Goal: Navigation & Orientation: Find specific page/section

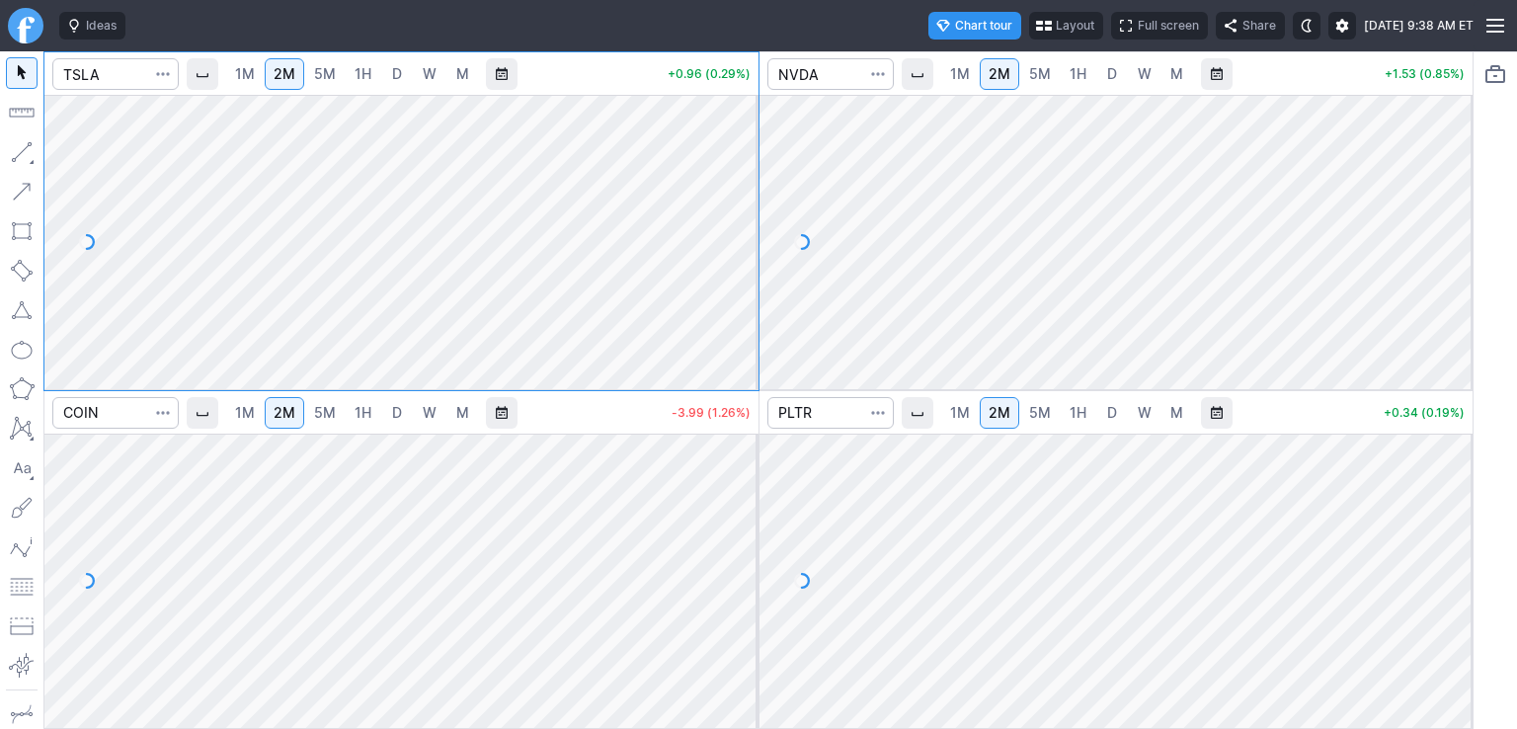
drag, startPoint x: 739, startPoint y: 125, endPoint x: 746, endPoint y: 222, distance: 97.1
click at [746, 222] on div at bounding box center [737, 237] width 41 height 245
drag, startPoint x: 741, startPoint y: 463, endPoint x: 751, endPoint y: 534, distance: 71.8
click at [751, 534] on div at bounding box center [737, 575] width 41 height 245
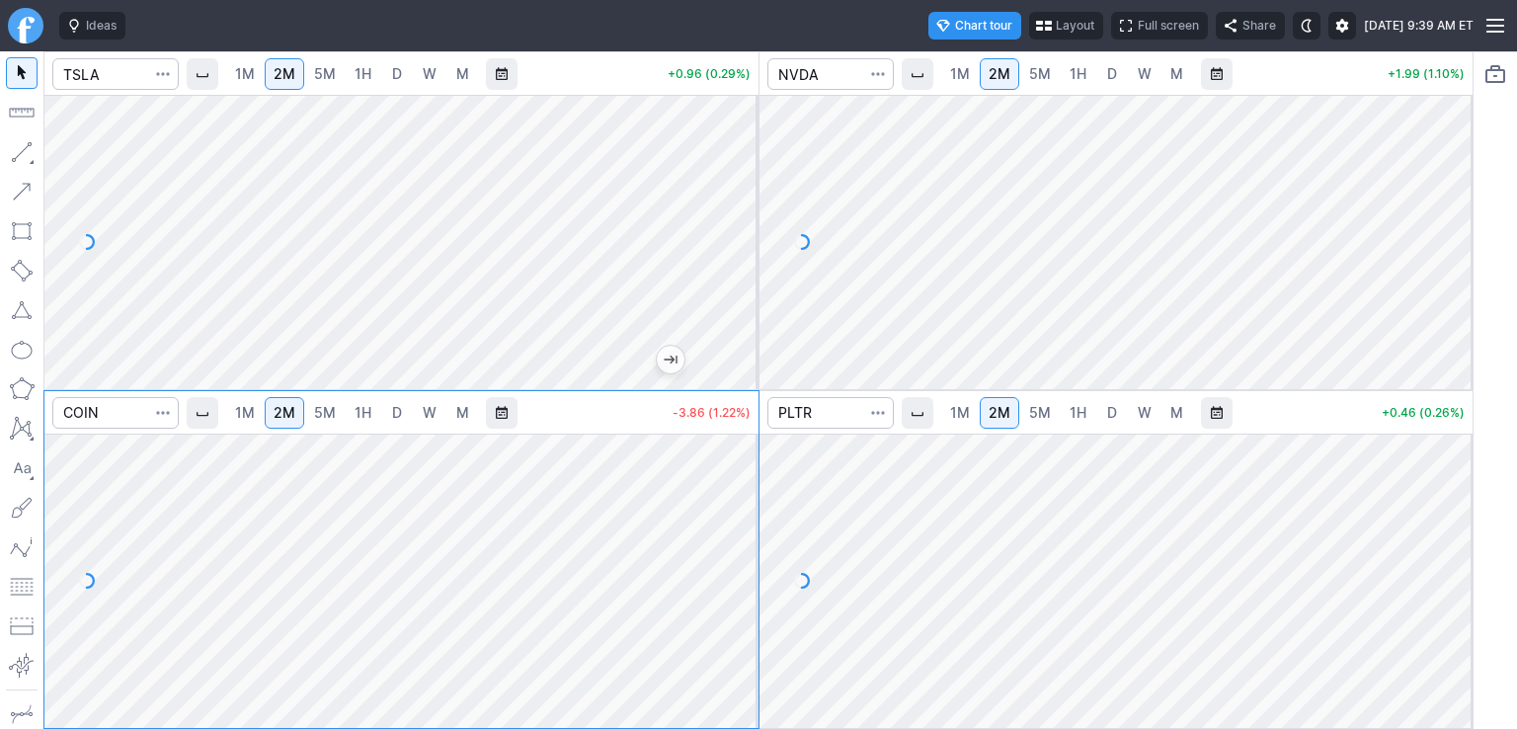
drag, startPoint x: 1446, startPoint y: 489, endPoint x: 1434, endPoint y: 571, distance: 82.8
click at [1446, 570] on div at bounding box center [1451, 575] width 41 height 245
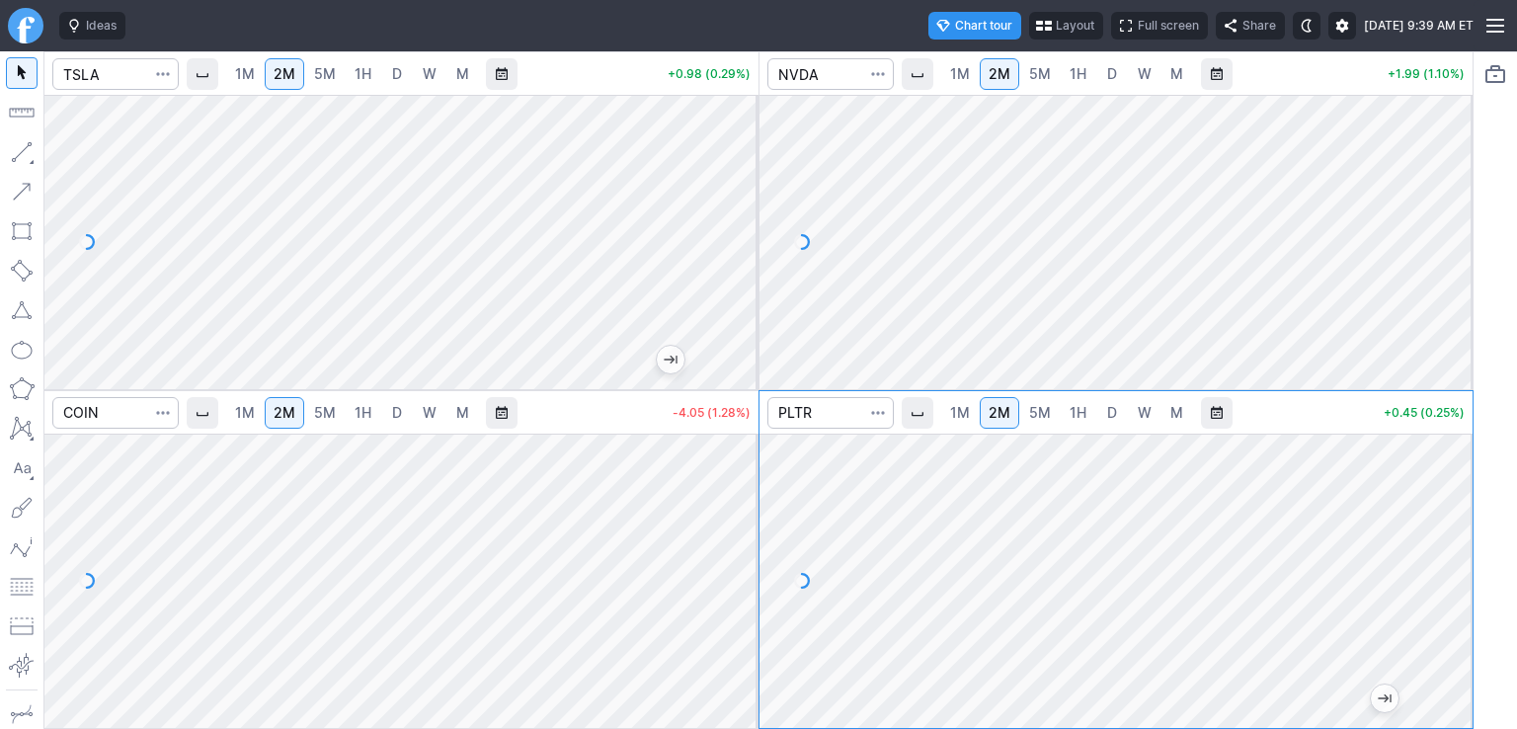
drag, startPoint x: 1448, startPoint y: 156, endPoint x: 1446, endPoint y: 213, distance: 57.3
click at [1446, 213] on div at bounding box center [1451, 237] width 41 height 245
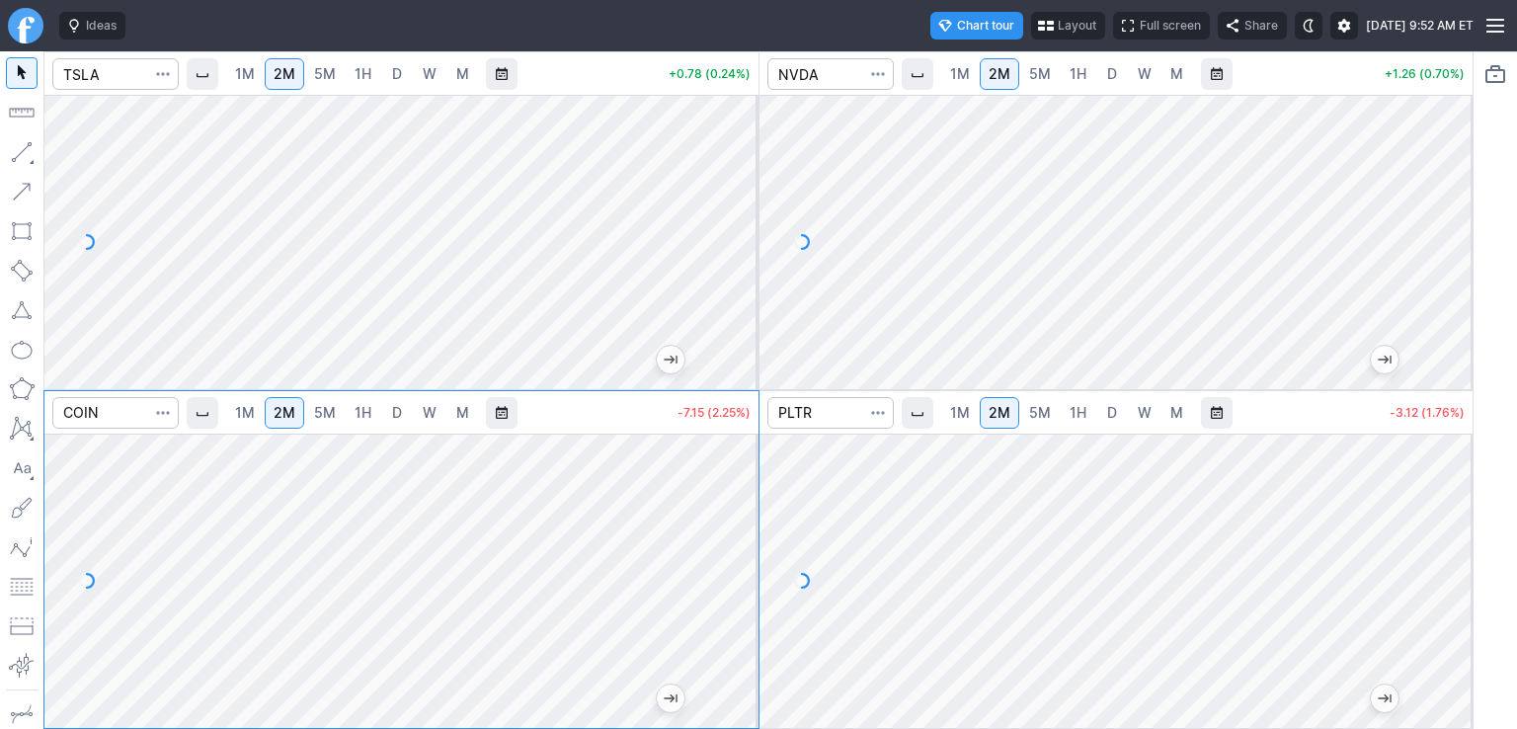
drag, startPoint x: 1467, startPoint y: 486, endPoint x: 1449, endPoint y: 577, distance: 92.6
click at [1449, 577] on div at bounding box center [1451, 575] width 41 height 245
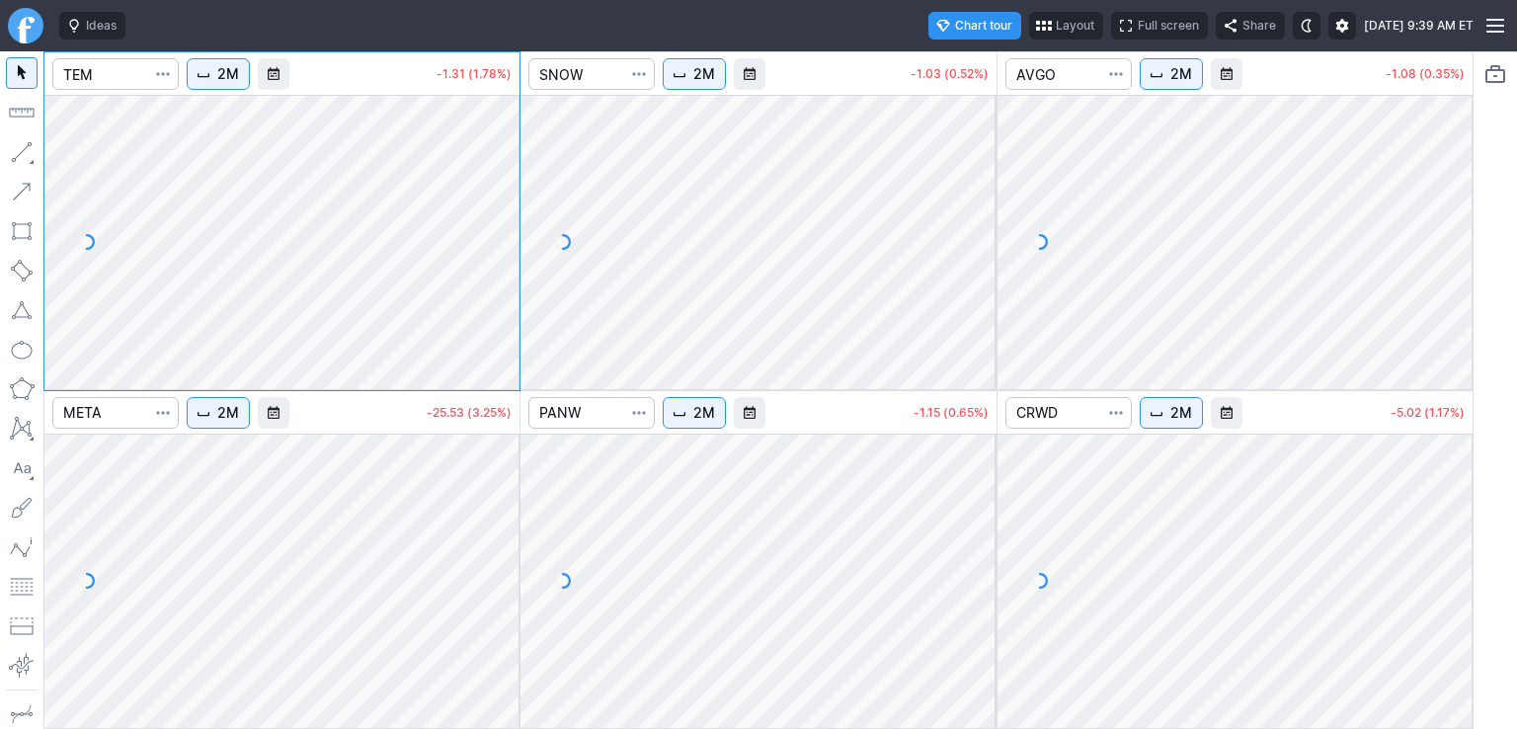
drag, startPoint x: 502, startPoint y: 142, endPoint x: 498, endPoint y: 228, distance: 86.0
click at [498, 228] on div at bounding box center [498, 237] width 41 height 245
drag, startPoint x: 510, startPoint y: 457, endPoint x: 518, endPoint y: 540, distance: 83.3
click at [518, 540] on div at bounding box center [498, 575] width 41 height 245
drag, startPoint x: 984, startPoint y: 163, endPoint x: 960, endPoint y: 269, distance: 108.3
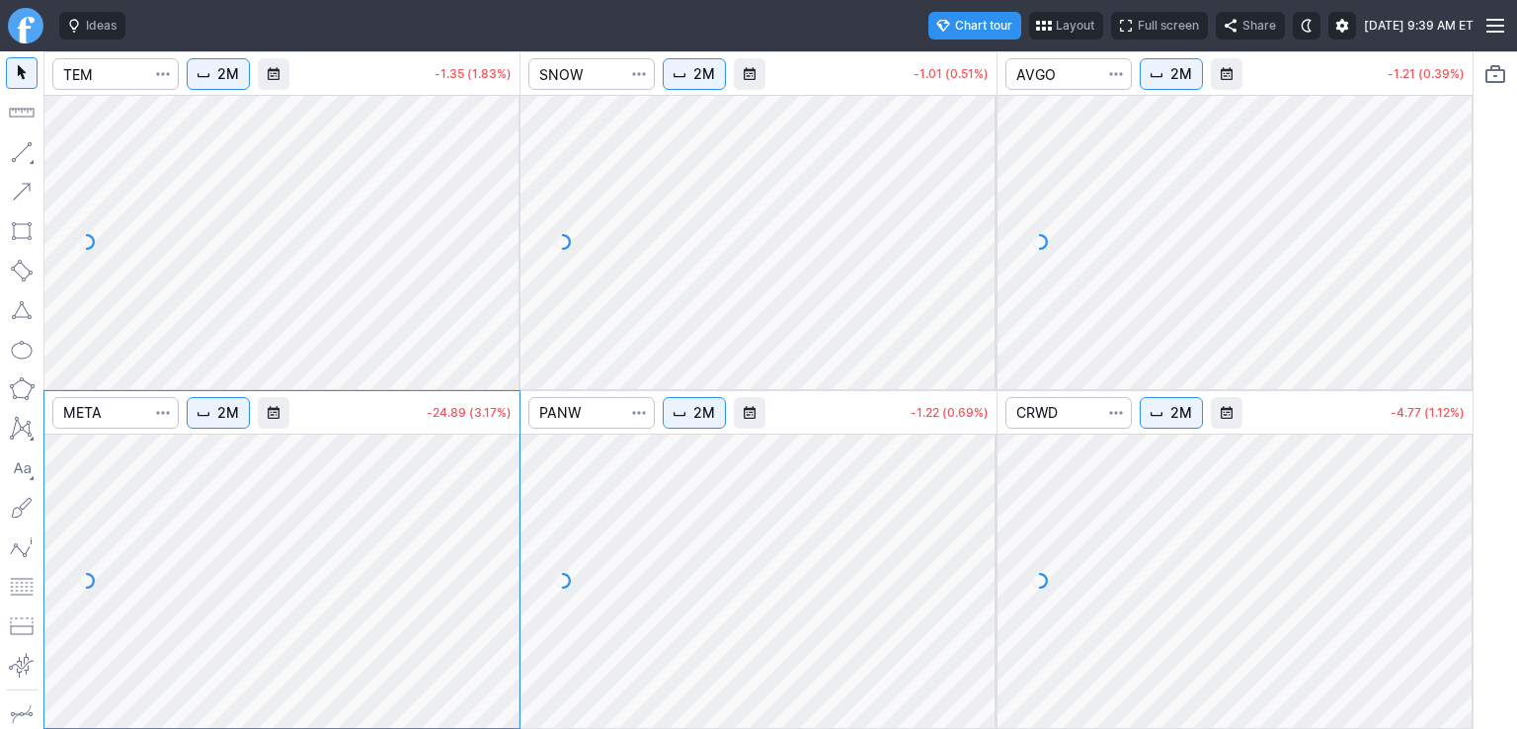
click at [972, 276] on div at bounding box center [975, 237] width 41 height 245
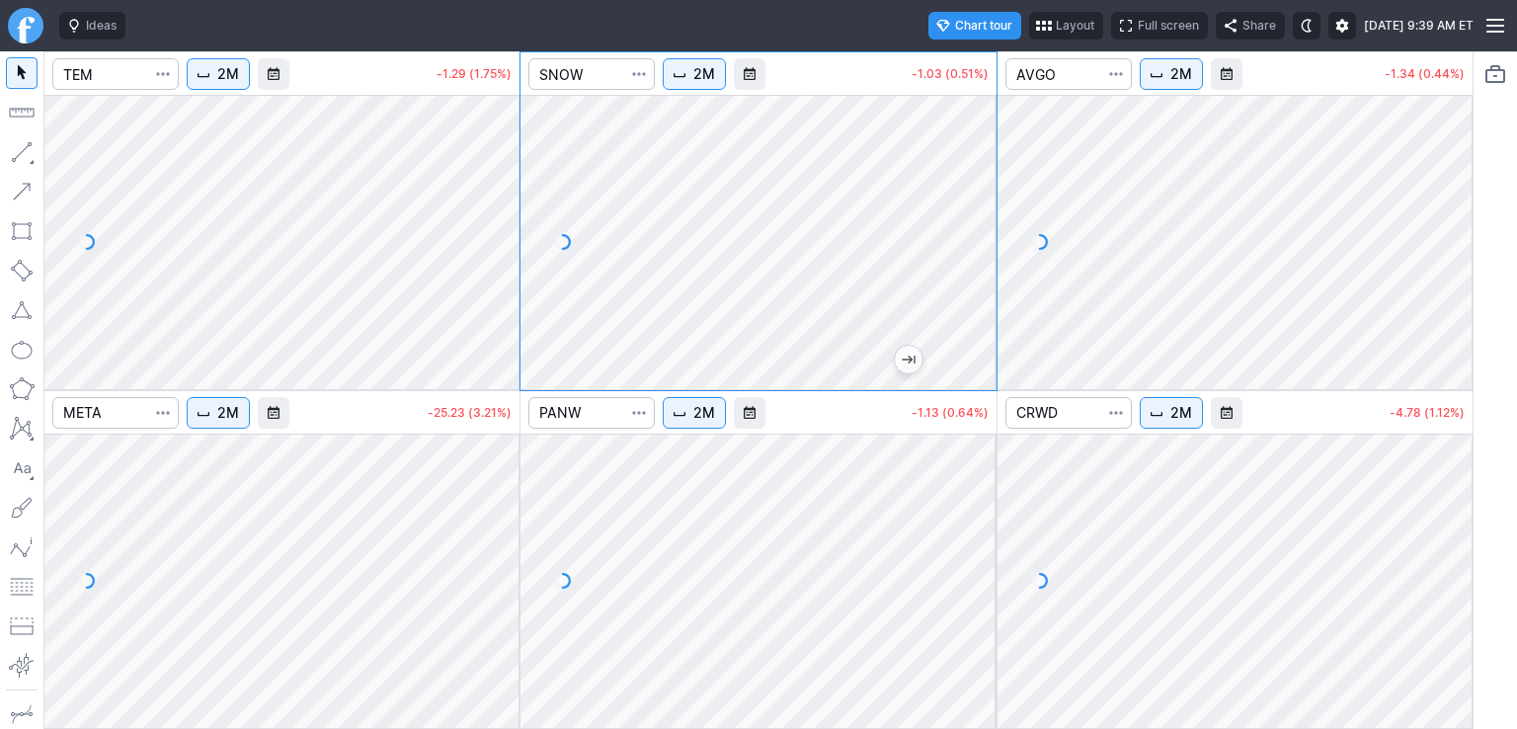
drag, startPoint x: 1466, startPoint y: 152, endPoint x: 1450, endPoint y: 282, distance: 130.4
click at [1450, 282] on div at bounding box center [1451, 237] width 41 height 245
drag, startPoint x: 1450, startPoint y: 505, endPoint x: 1446, endPoint y: 607, distance: 102.8
click at [1446, 607] on div at bounding box center [1451, 575] width 41 height 245
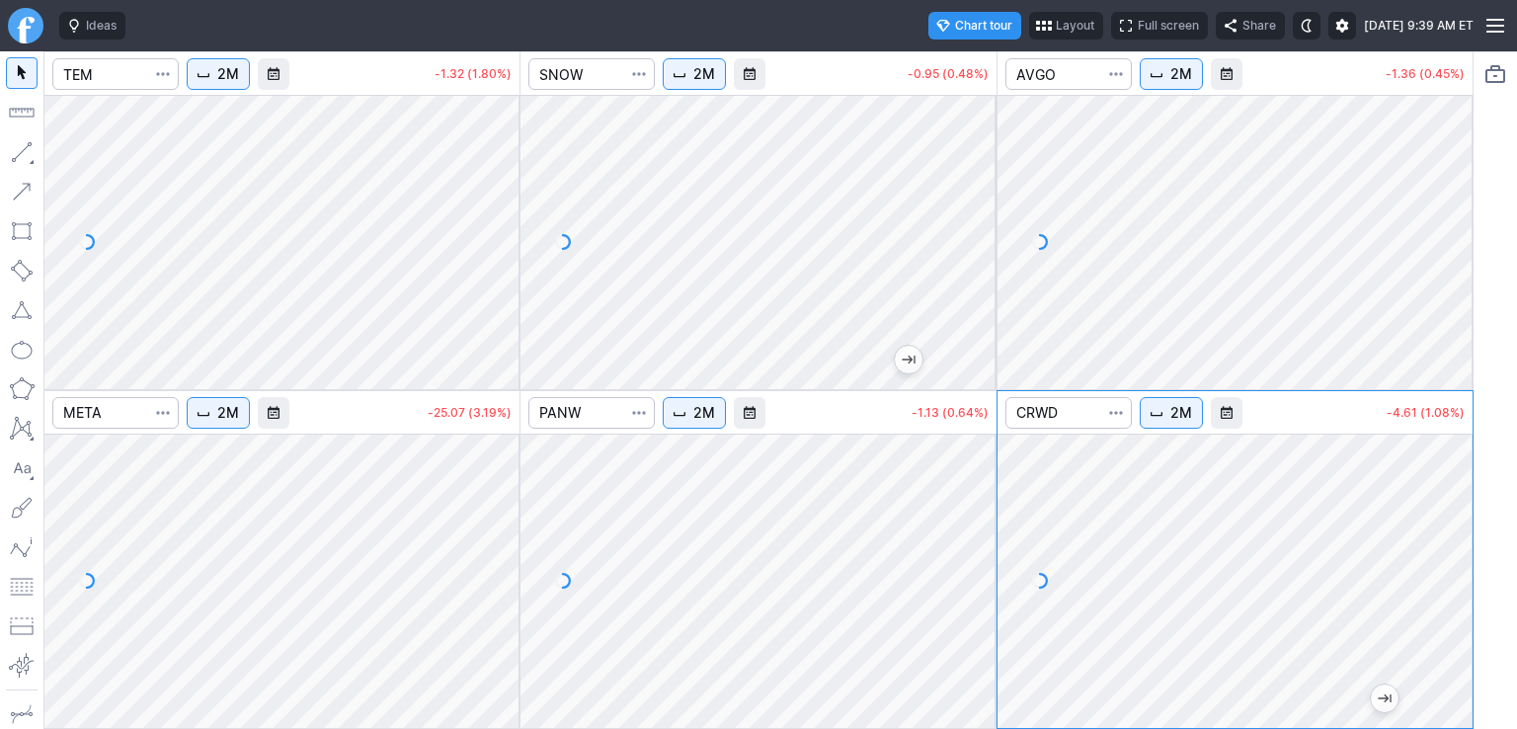
drag, startPoint x: 986, startPoint y: 485, endPoint x: 967, endPoint y: 569, distance: 86.0
click at [978, 569] on div at bounding box center [975, 575] width 41 height 245
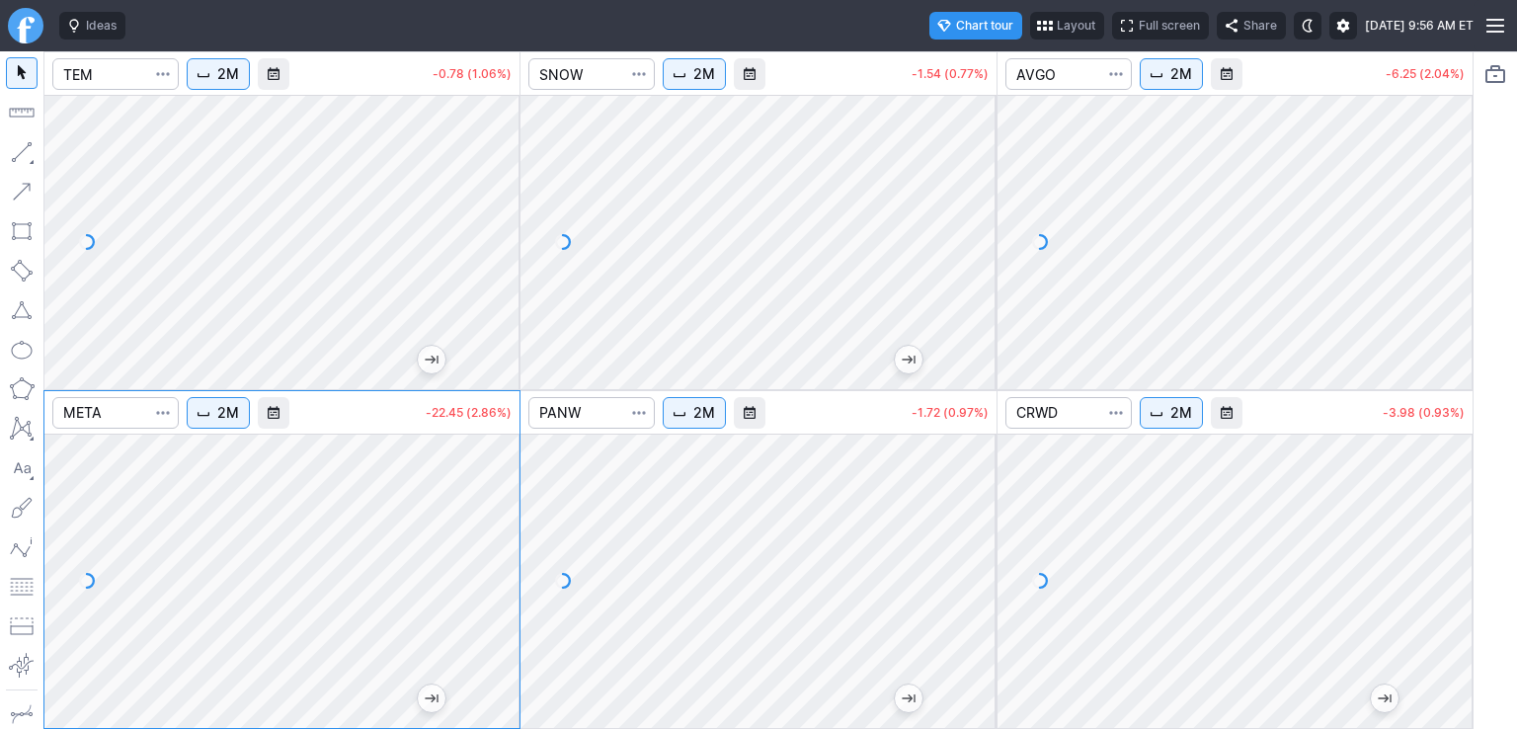
drag, startPoint x: 1448, startPoint y: 234, endPoint x: 1446, endPoint y: 251, distance: 16.9
click at [1445, 257] on div at bounding box center [1451, 237] width 41 height 245
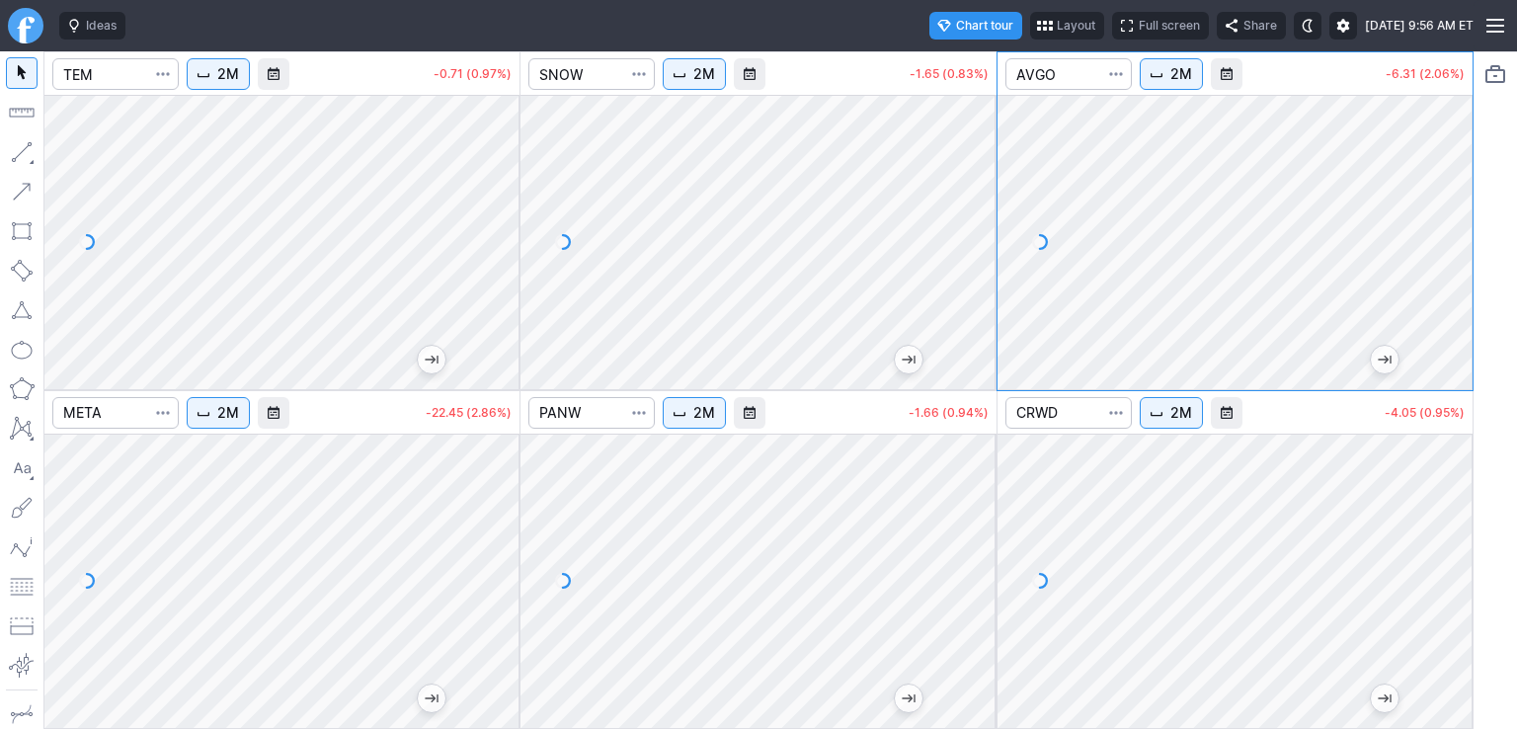
drag, startPoint x: 1452, startPoint y: 248, endPoint x: 1450, endPoint y: 203, distance: 44.5
click at [1450, 203] on div at bounding box center [1451, 237] width 41 height 245
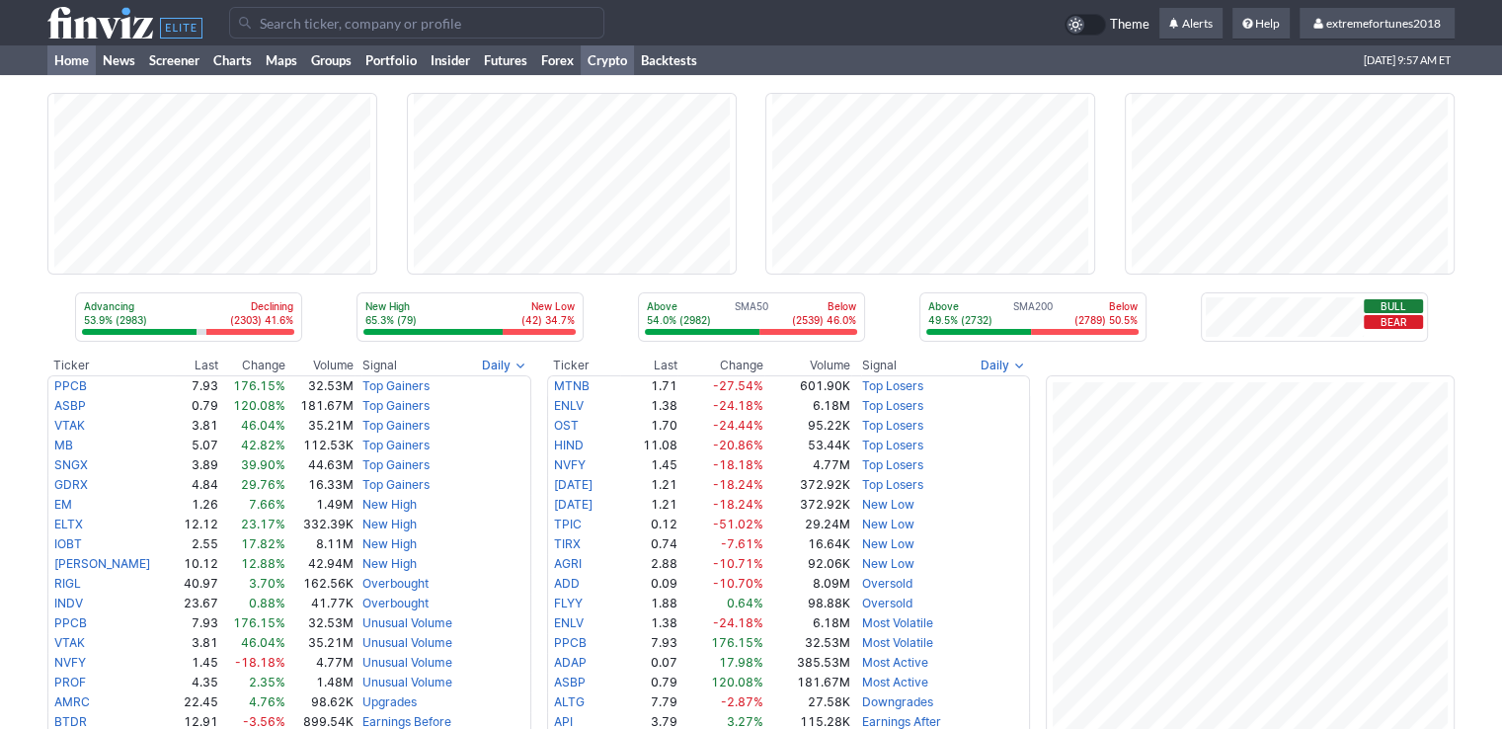
click at [622, 65] on link "Crypto" at bounding box center [607, 60] width 53 height 30
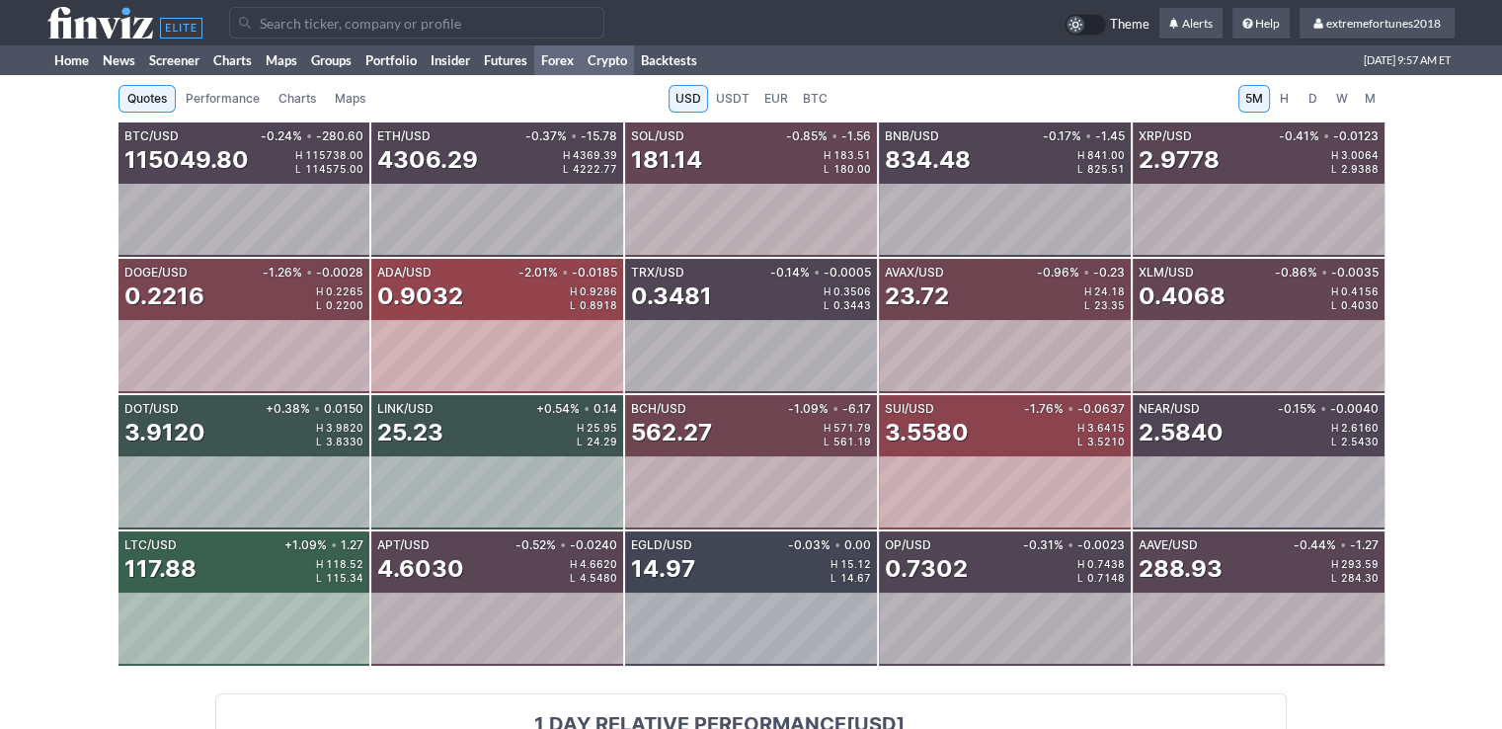
click at [559, 58] on link "Forex" at bounding box center [557, 60] width 46 height 30
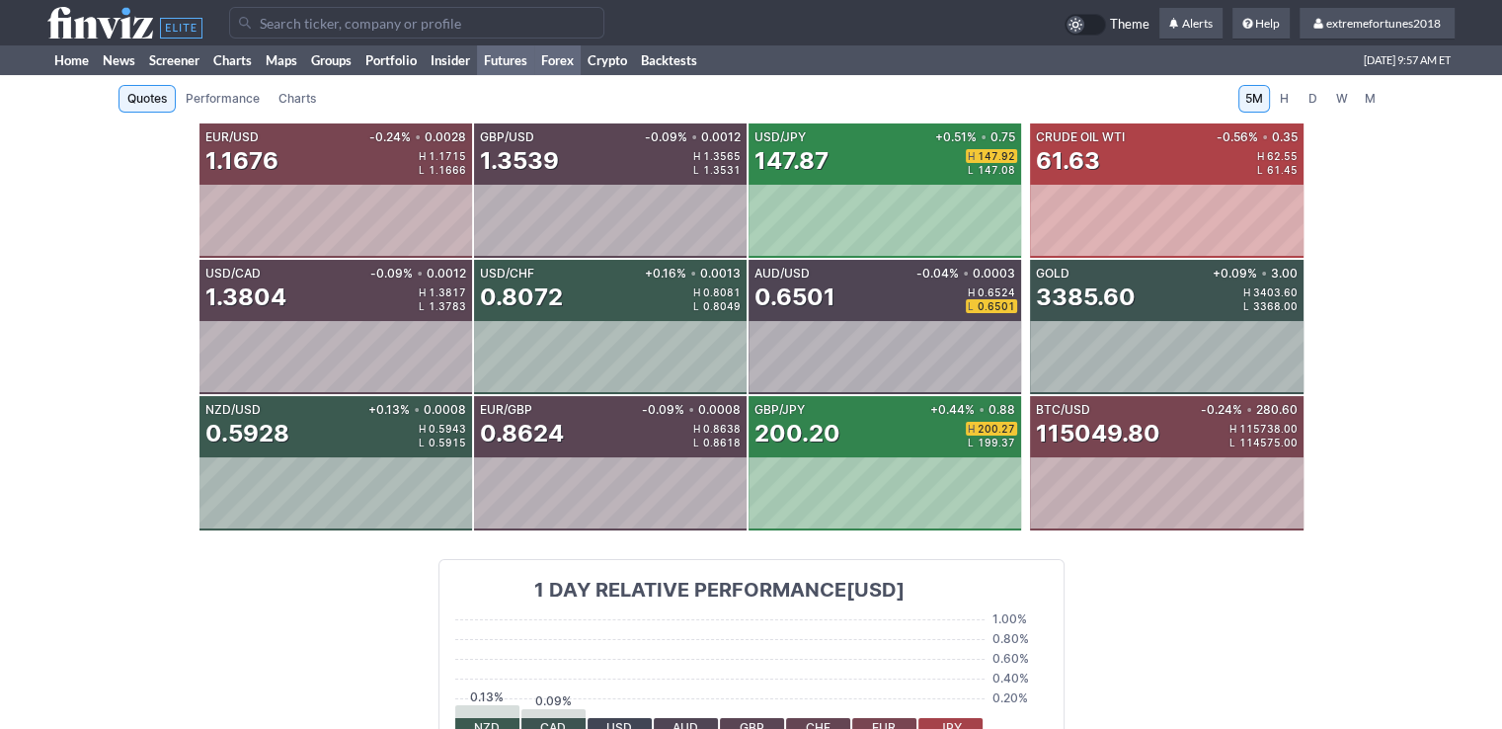
click at [510, 60] on link "Futures" at bounding box center [505, 60] width 57 height 30
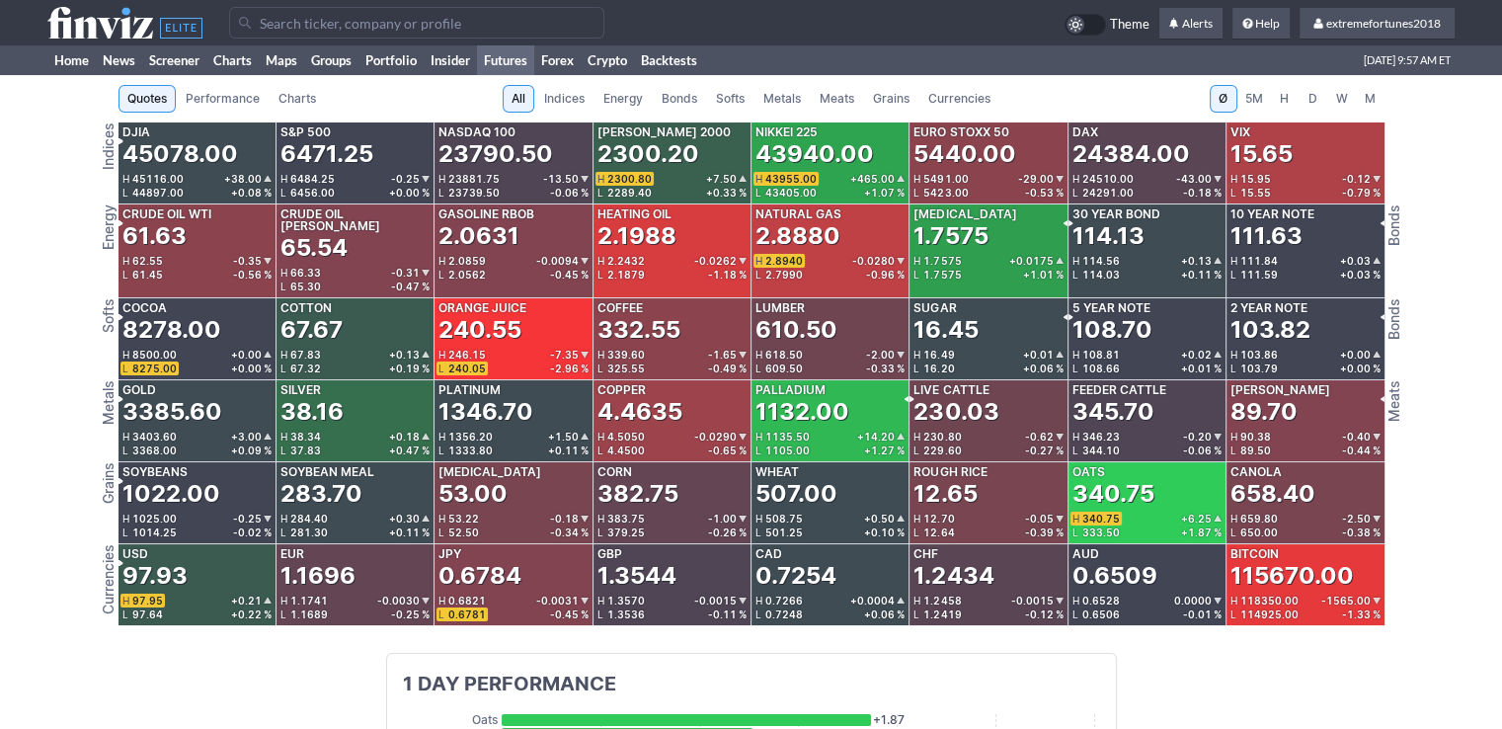
click at [764, 97] on span "Metals" at bounding box center [783, 99] width 38 height 20
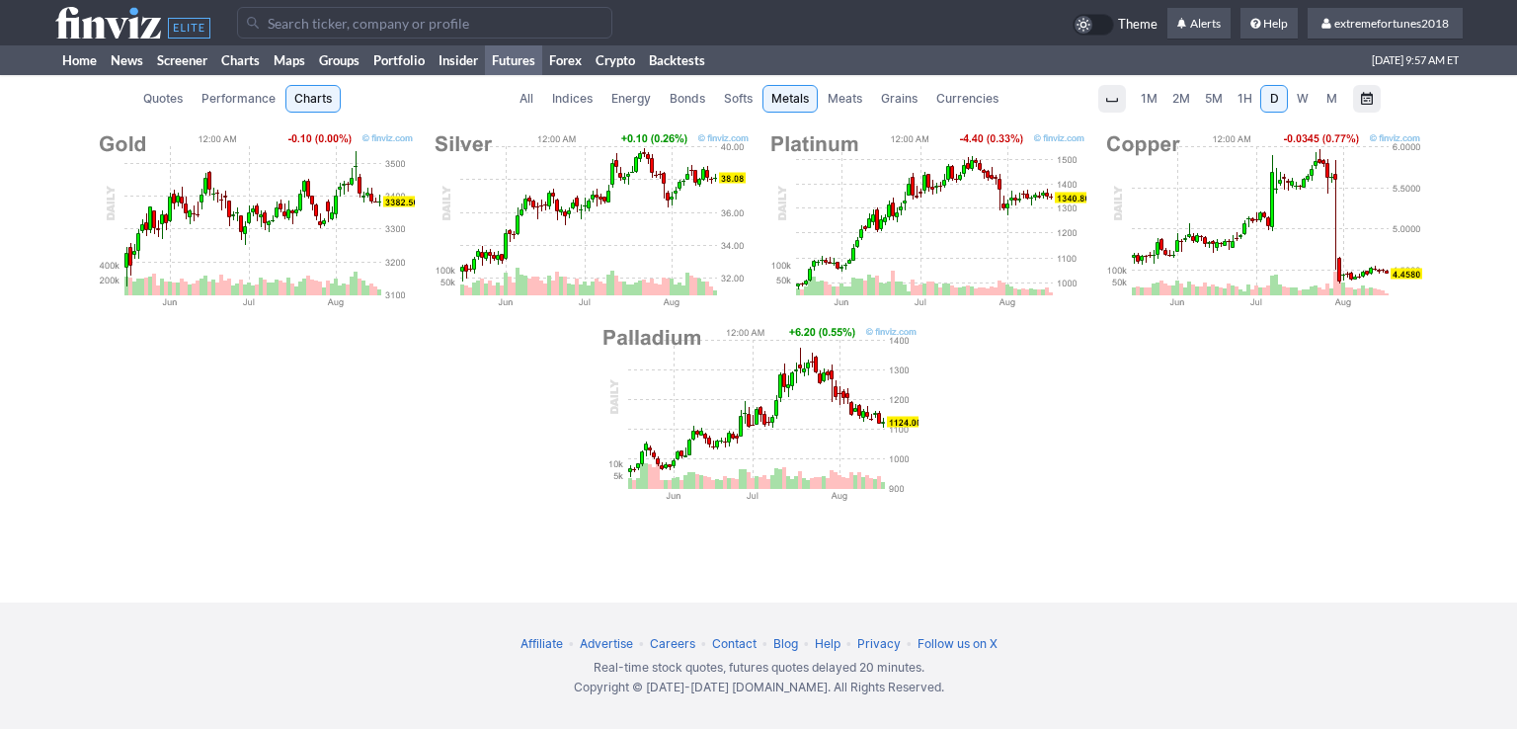
click at [984, 96] on span "Currencies" at bounding box center [967, 99] width 62 height 20
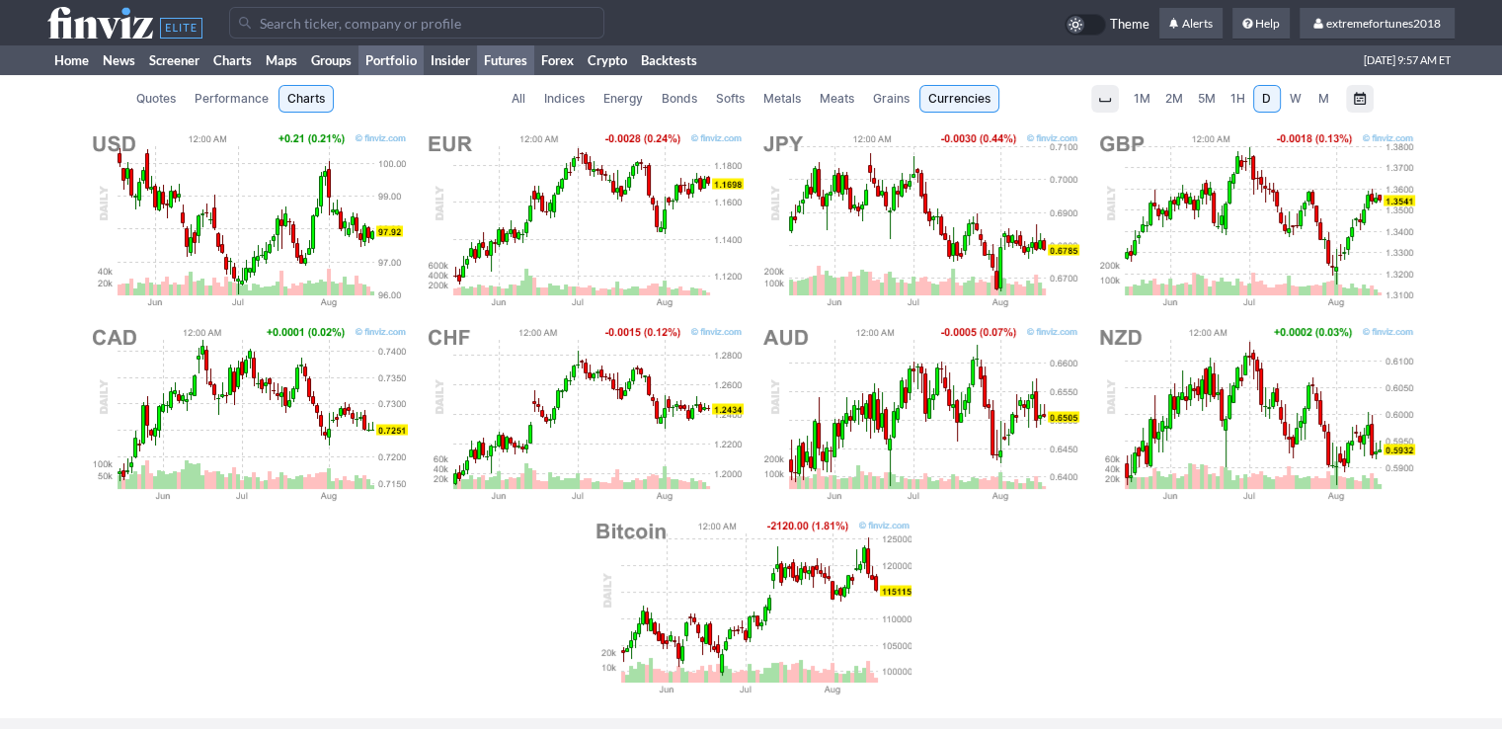
click at [424, 70] on link "Portfolio" at bounding box center [391, 60] width 65 height 30
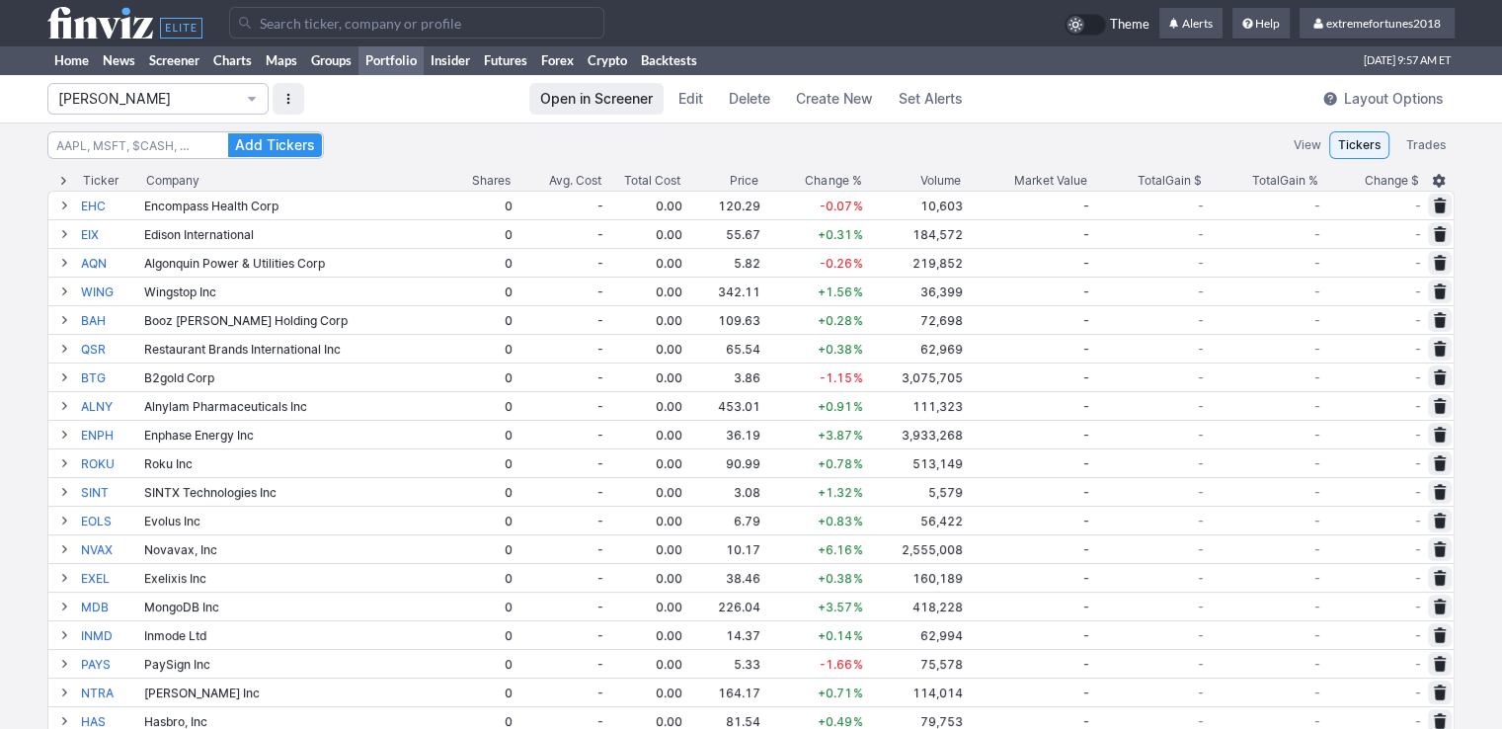
click at [398, 61] on link "Portfolio" at bounding box center [391, 60] width 65 height 30
click at [224, 106] on span "Isabel_Watch" at bounding box center [148, 99] width 180 height 20
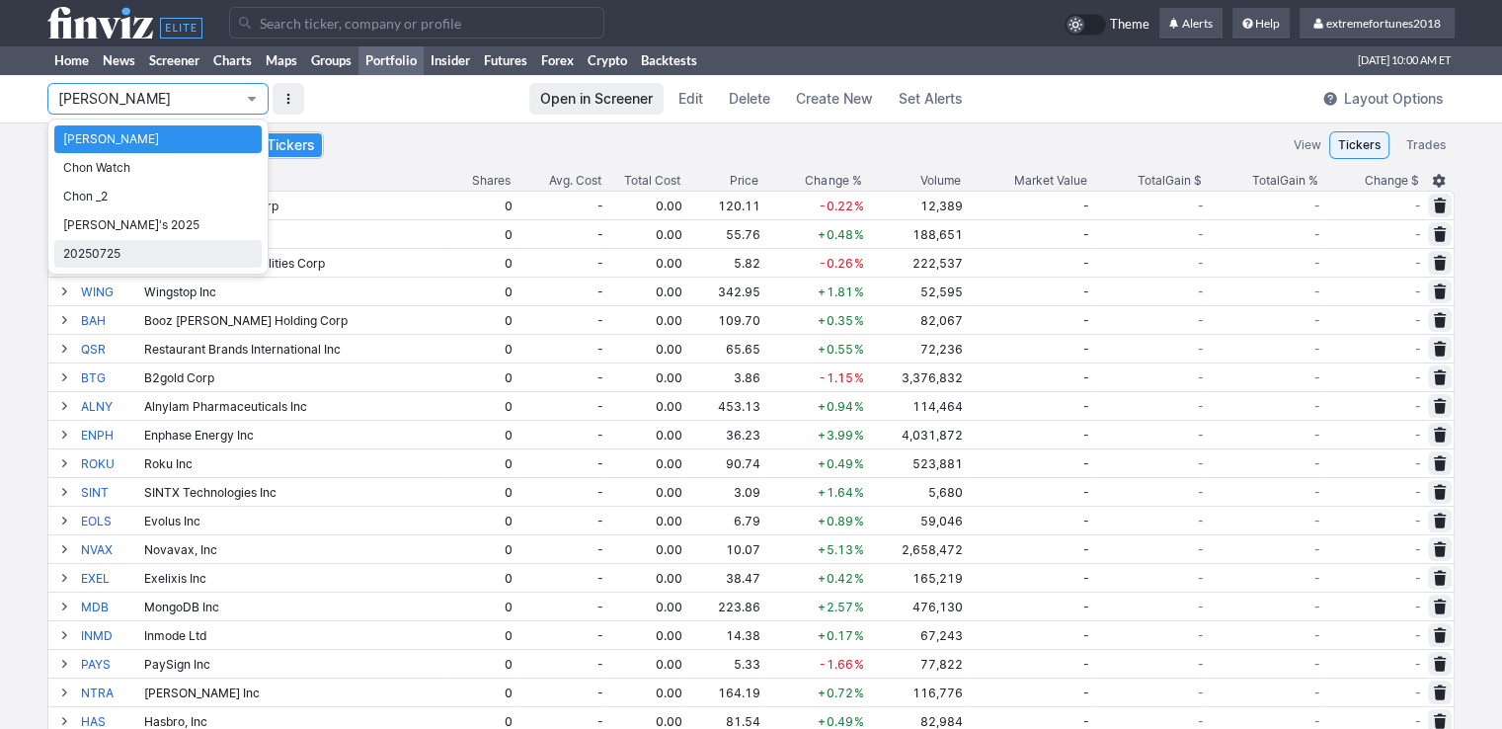
click at [123, 250] on span "20250725" at bounding box center [158, 254] width 190 height 20
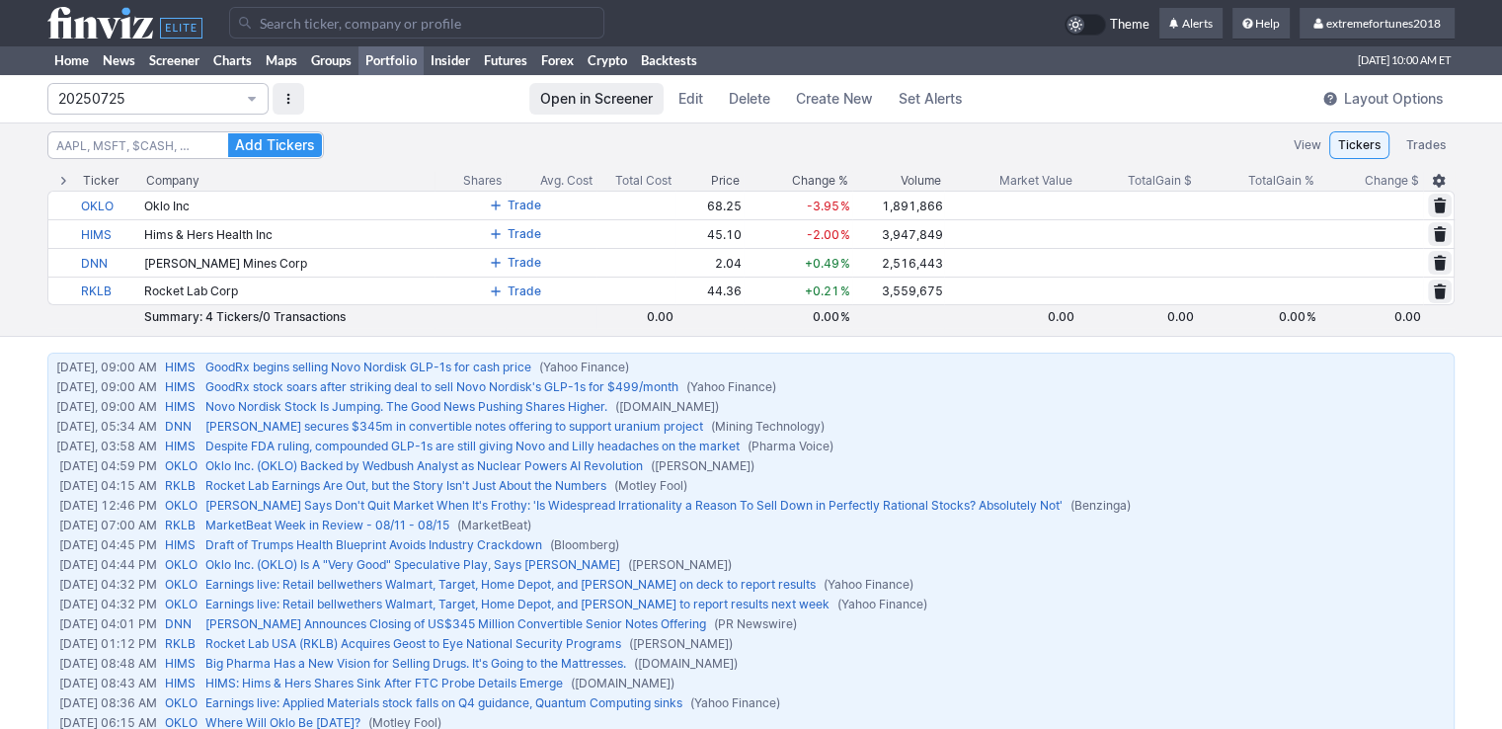
drag, startPoint x: 117, startPoint y: 92, endPoint x: 118, endPoint y: 116, distance: 23.7
click at [117, 92] on span "20250725" at bounding box center [148, 99] width 180 height 20
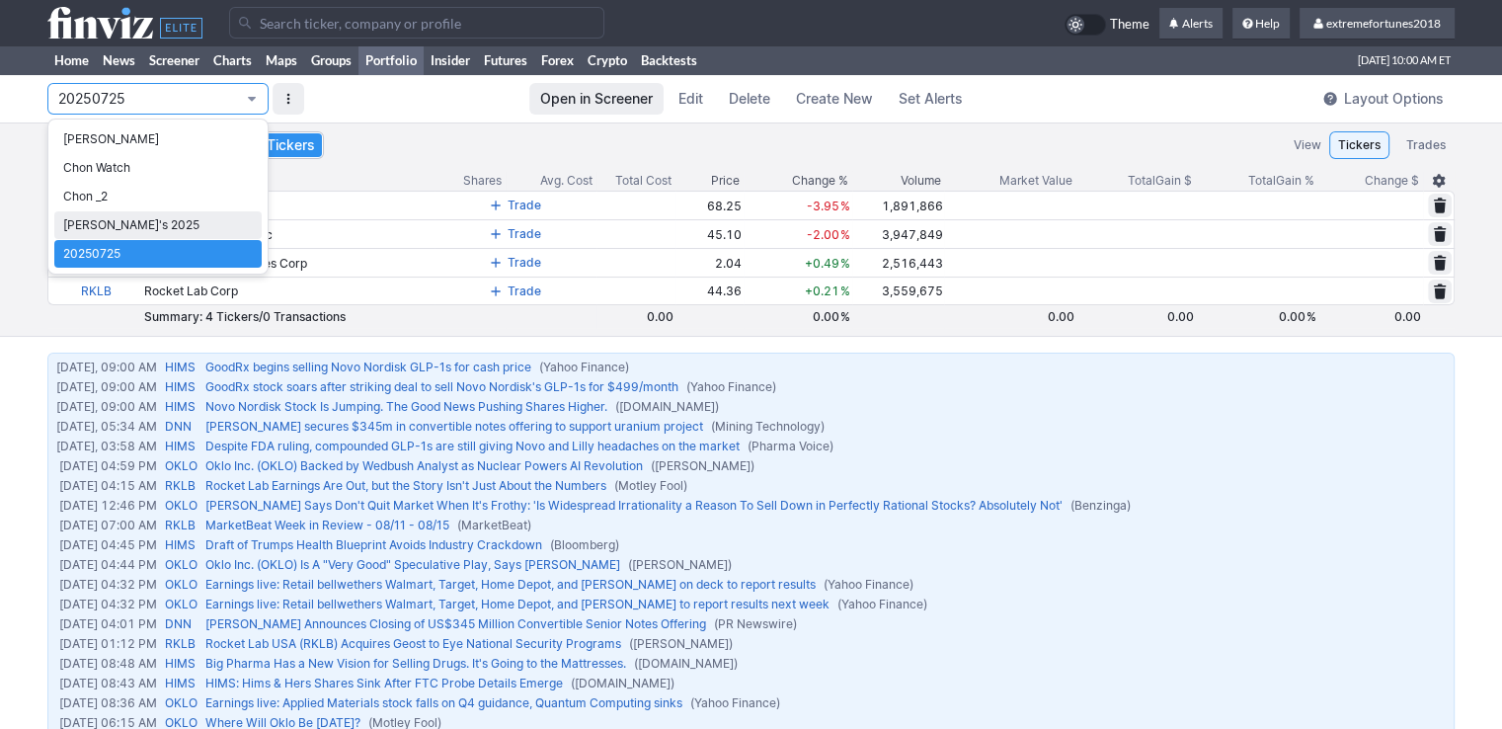
click at [81, 226] on span "Nancy's 2025" at bounding box center [158, 225] width 190 height 20
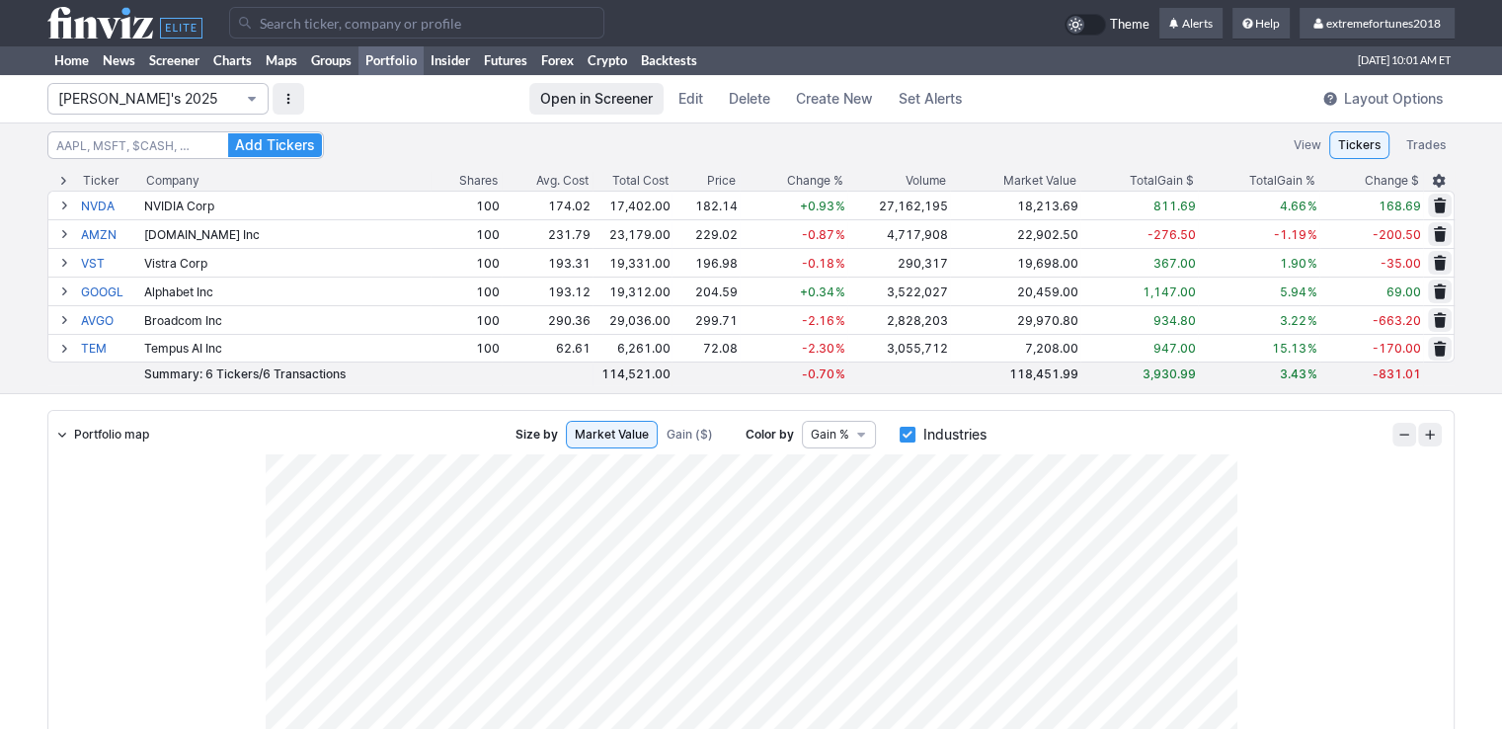
click at [126, 89] on span "Nancy's 2025" at bounding box center [148, 99] width 180 height 20
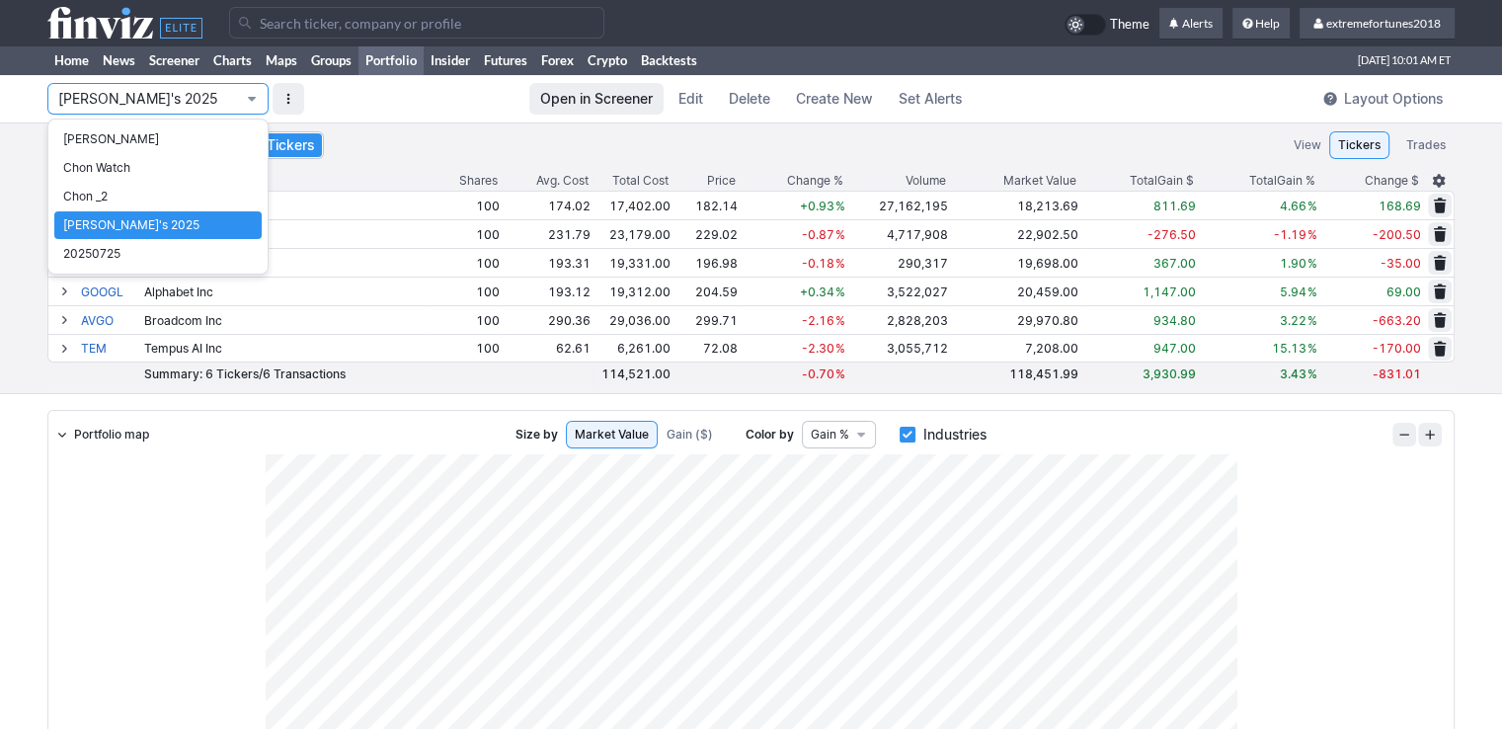
drag, startPoint x: 19, startPoint y: 473, endPoint x: 40, endPoint y: 383, distance: 92.3
click at [19, 473] on div at bounding box center [751, 364] width 1502 height 729
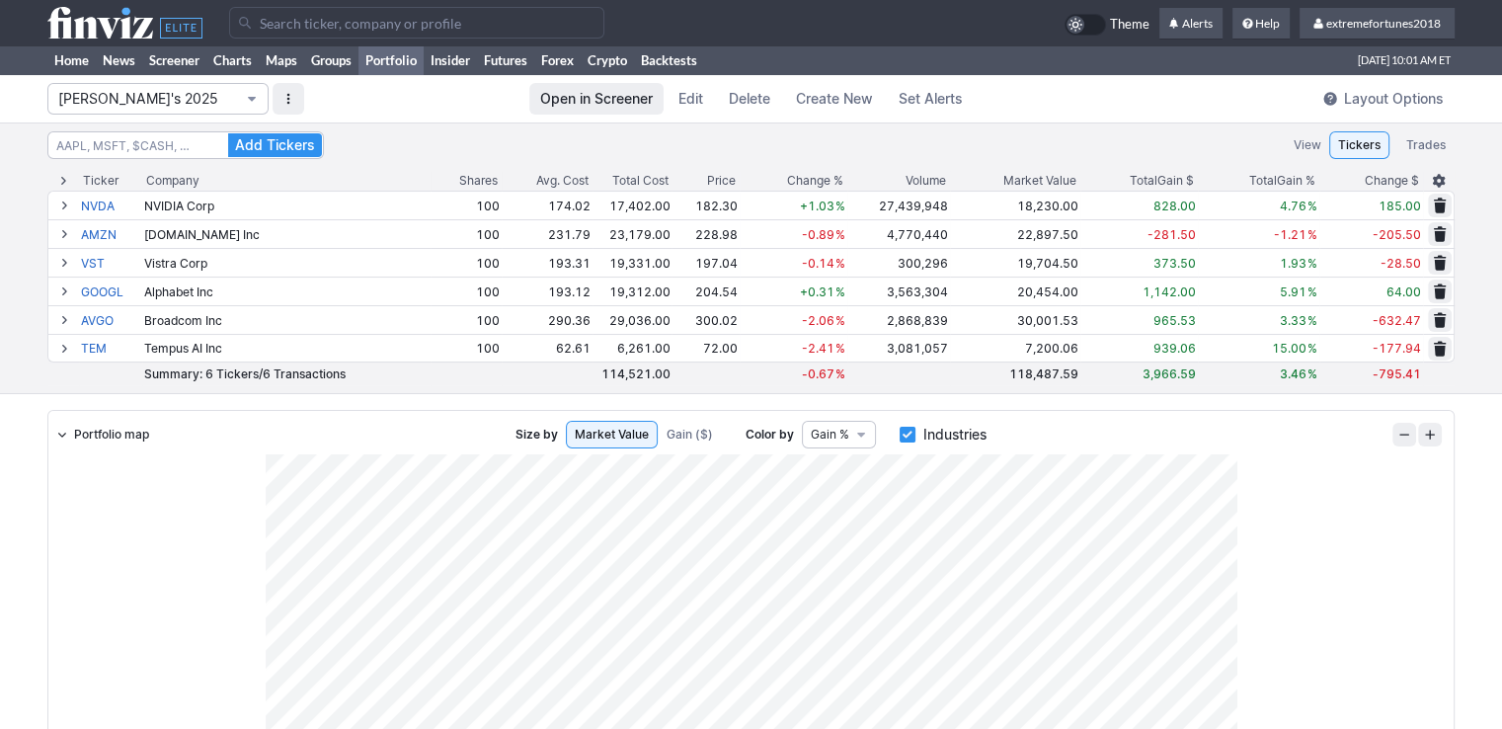
click at [107, 100] on span "Nancy's 2025" at bounding box center [148, 99] width 180 height 20
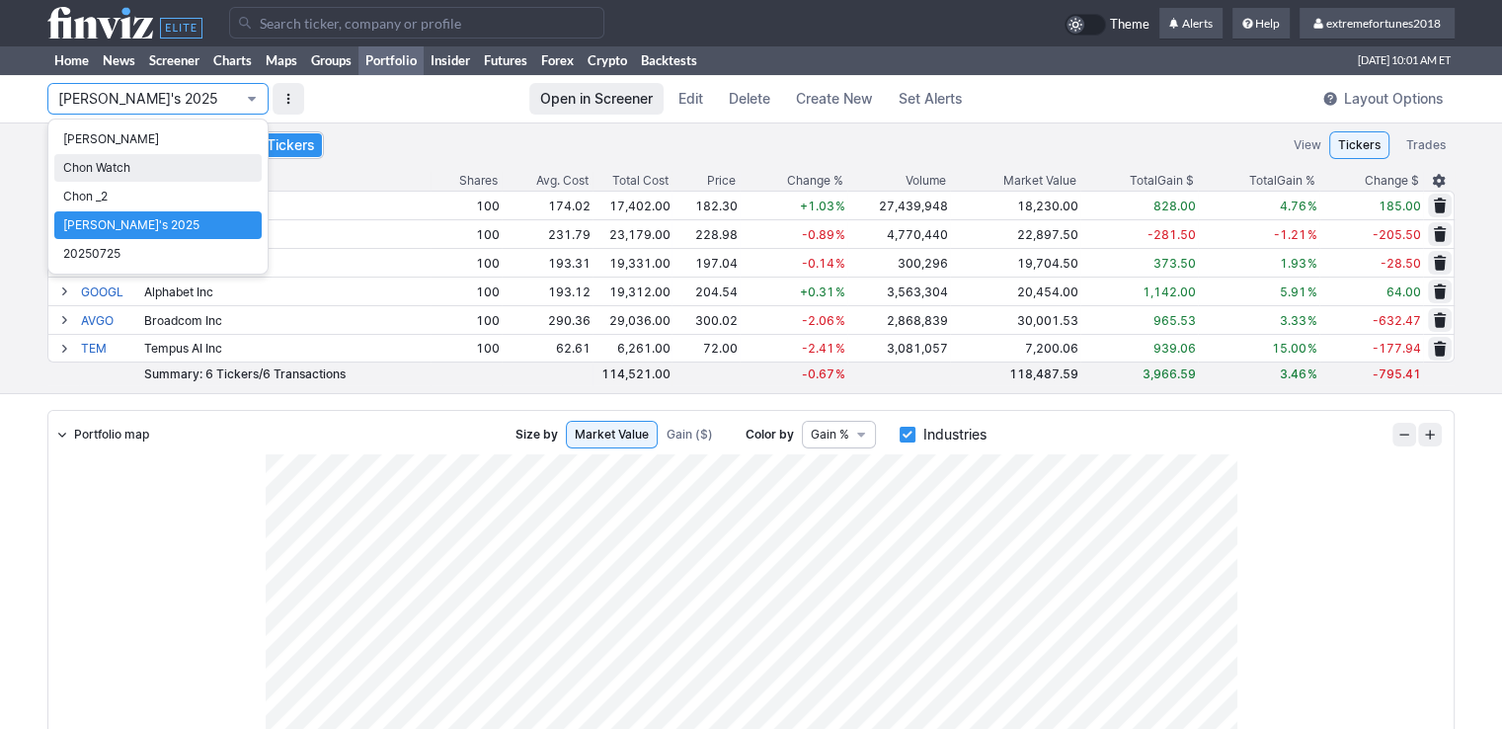
click at [110, 162] on span "Chon Watch" at bounding box center [158, 168] width 190 height 20
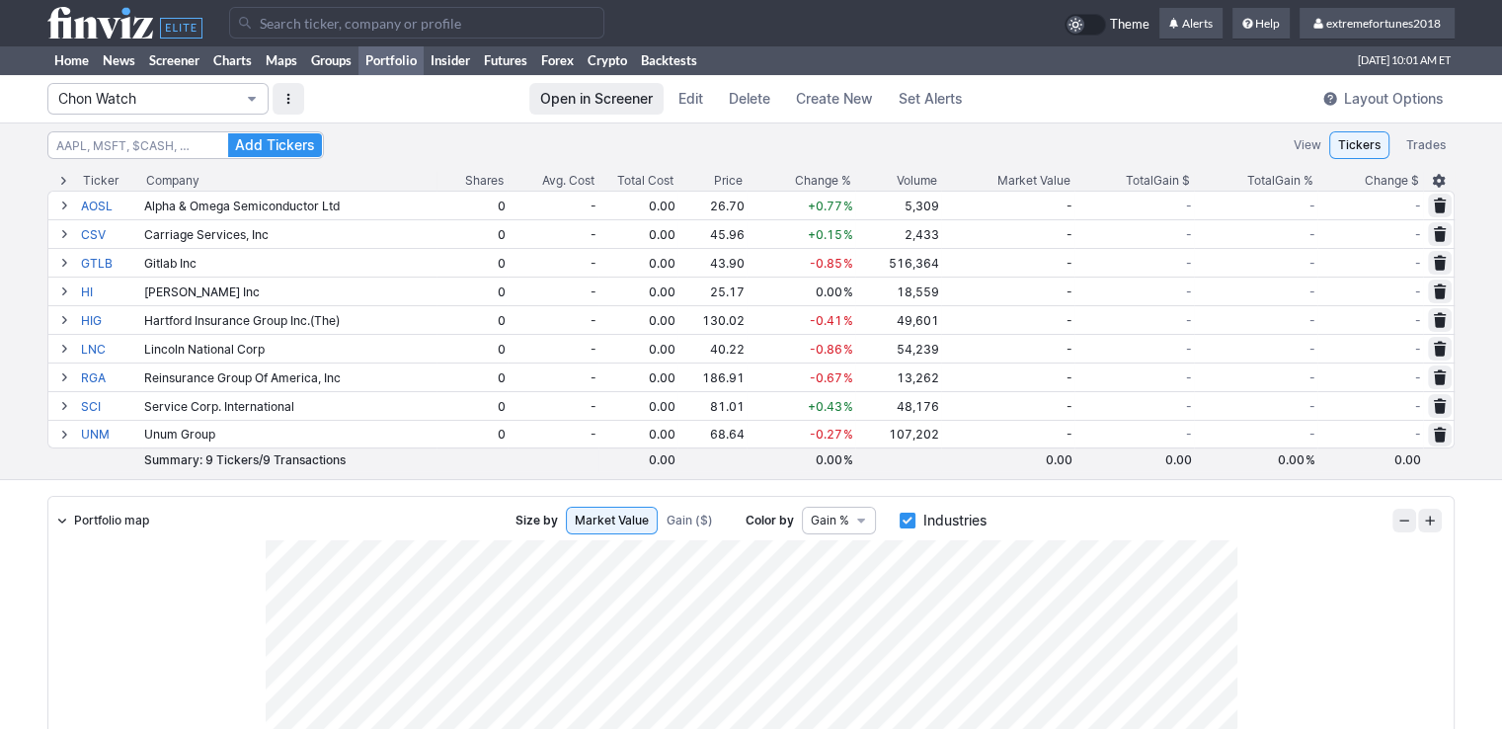
drag, startPoint x: 169, startPoint y: 86, endPoint x: 162, endPoint y: 112, distance: 26.6
click at [169, 87] on button "Chon Watch" at bounding box center [157, 99] width 221 height 32
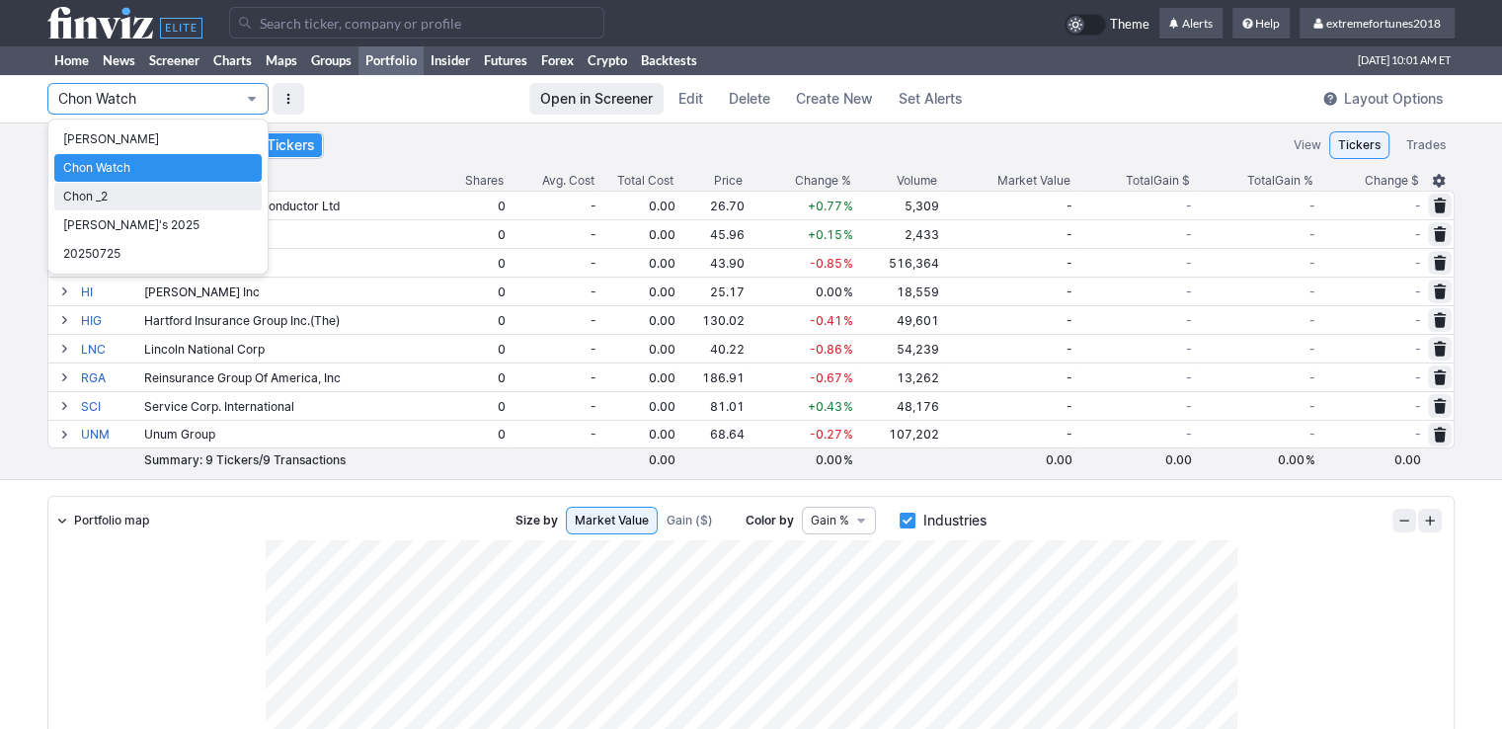
click at [145, 202] on span "Chon _2" at bounding box center [158, 197] width 190 height 20
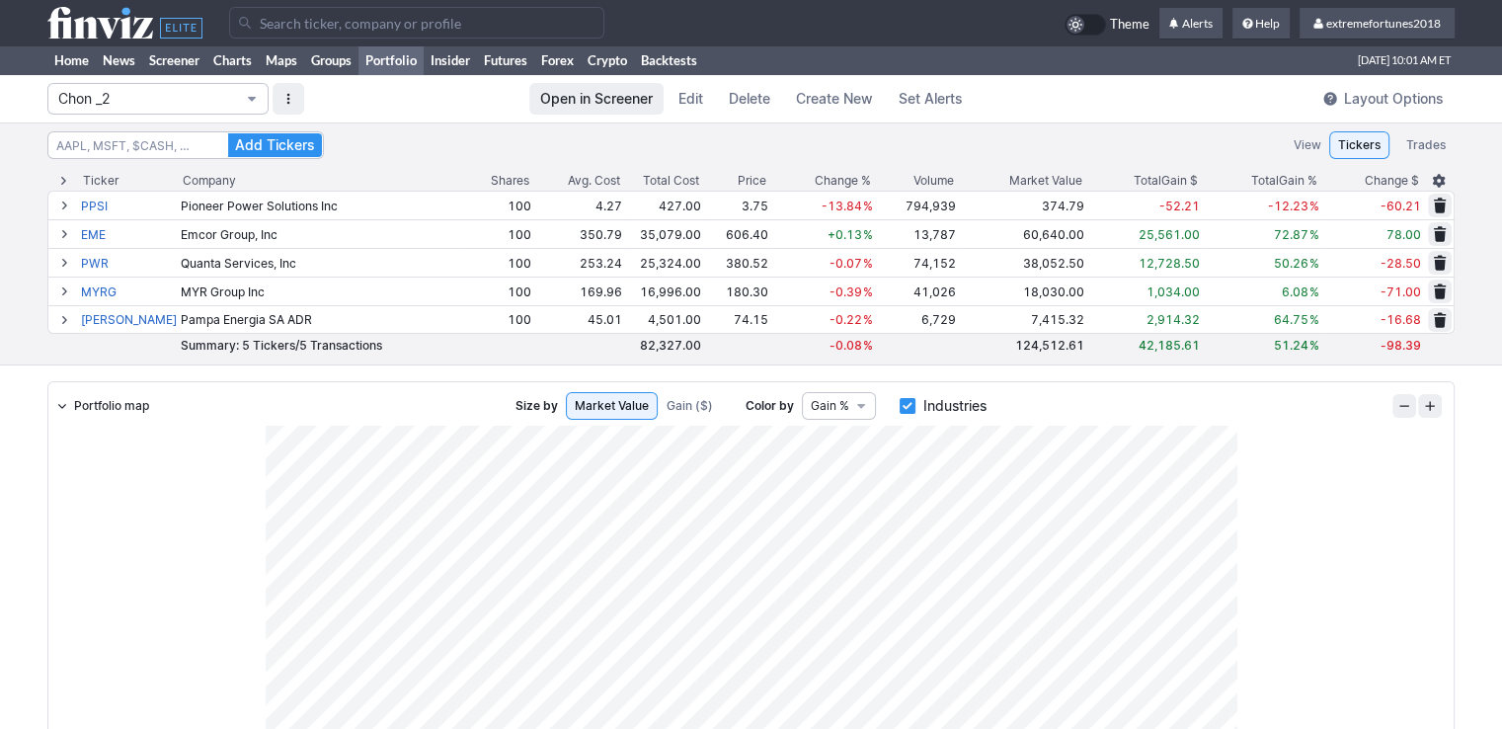
click at [140, 96] on span "Chon _2" at bounding box center [148, 99] width 180 height 20
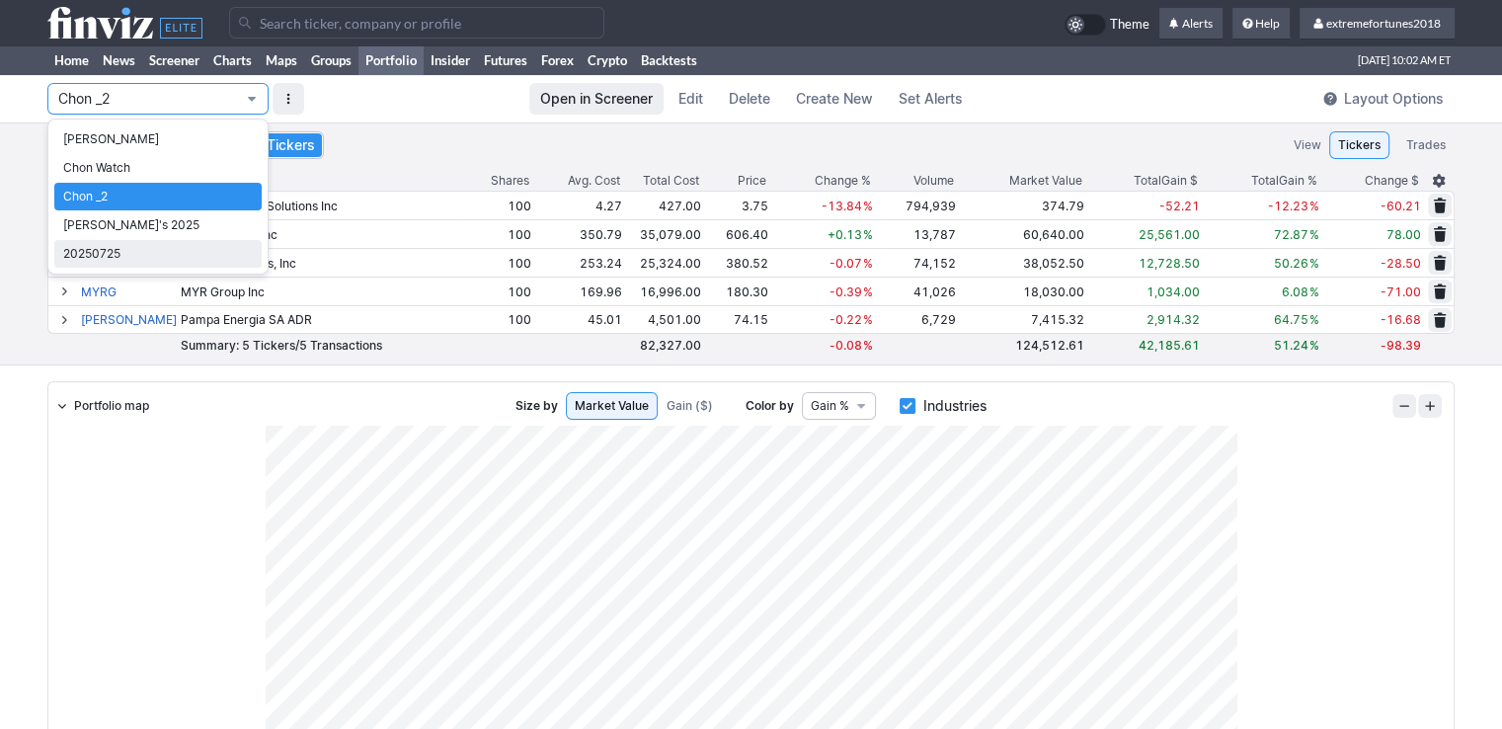
click at [110, 250] on span "20250725" at bounding box center [158, 254] width 190 height 20
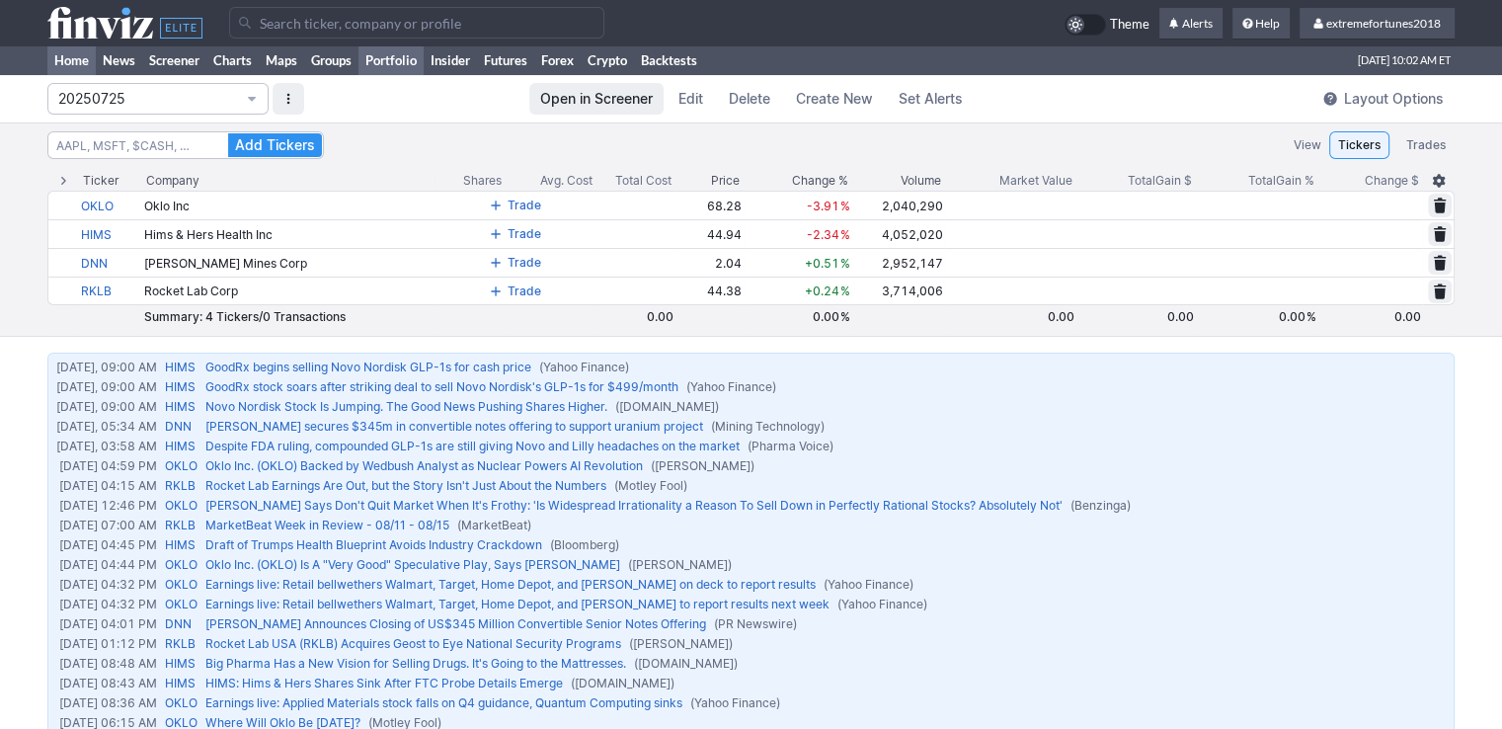
click at [75, 63] on link "Home" at bounding box center [71, 60] width 48 height 30
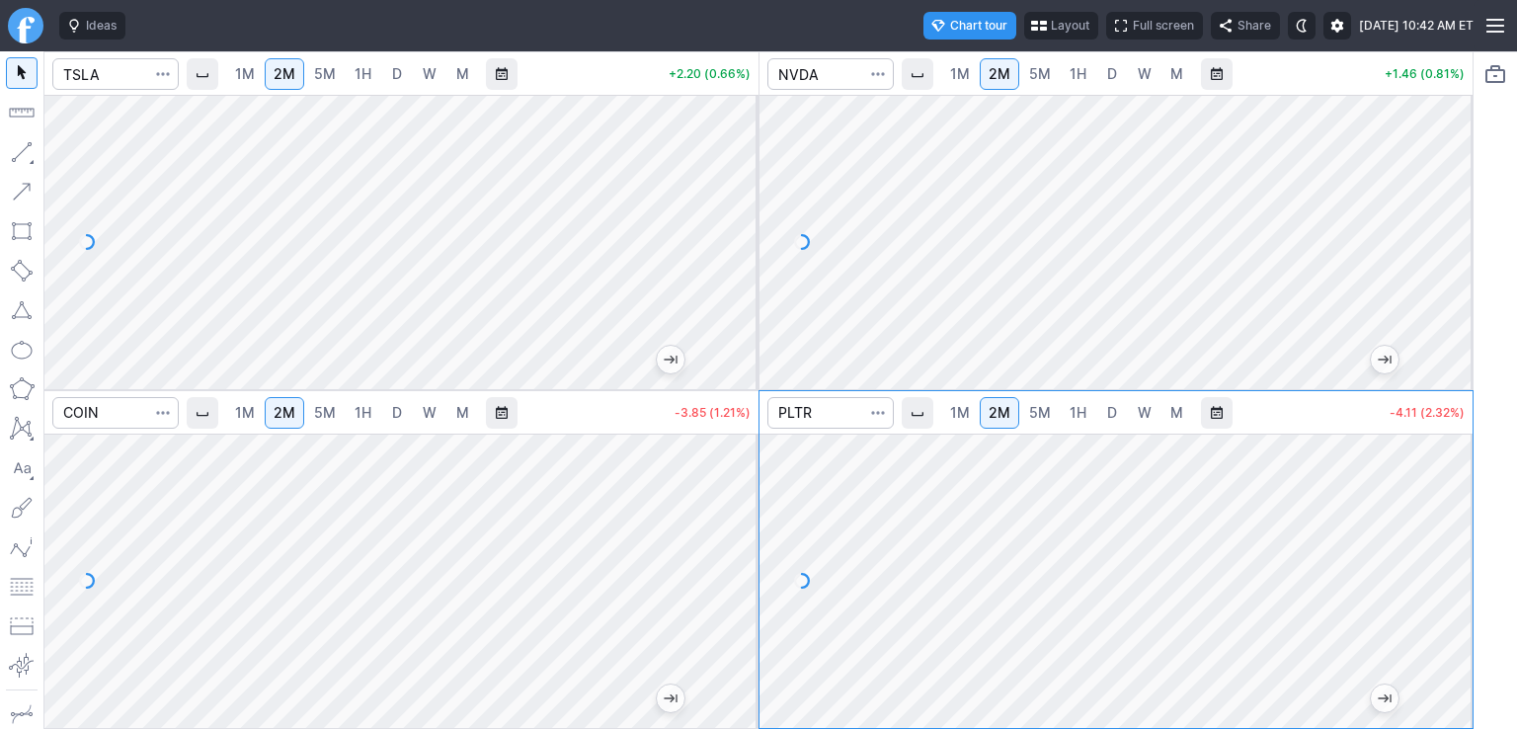
click at [332, 75] on span "5M" at bounding box center [325, 73] width 22 height 17
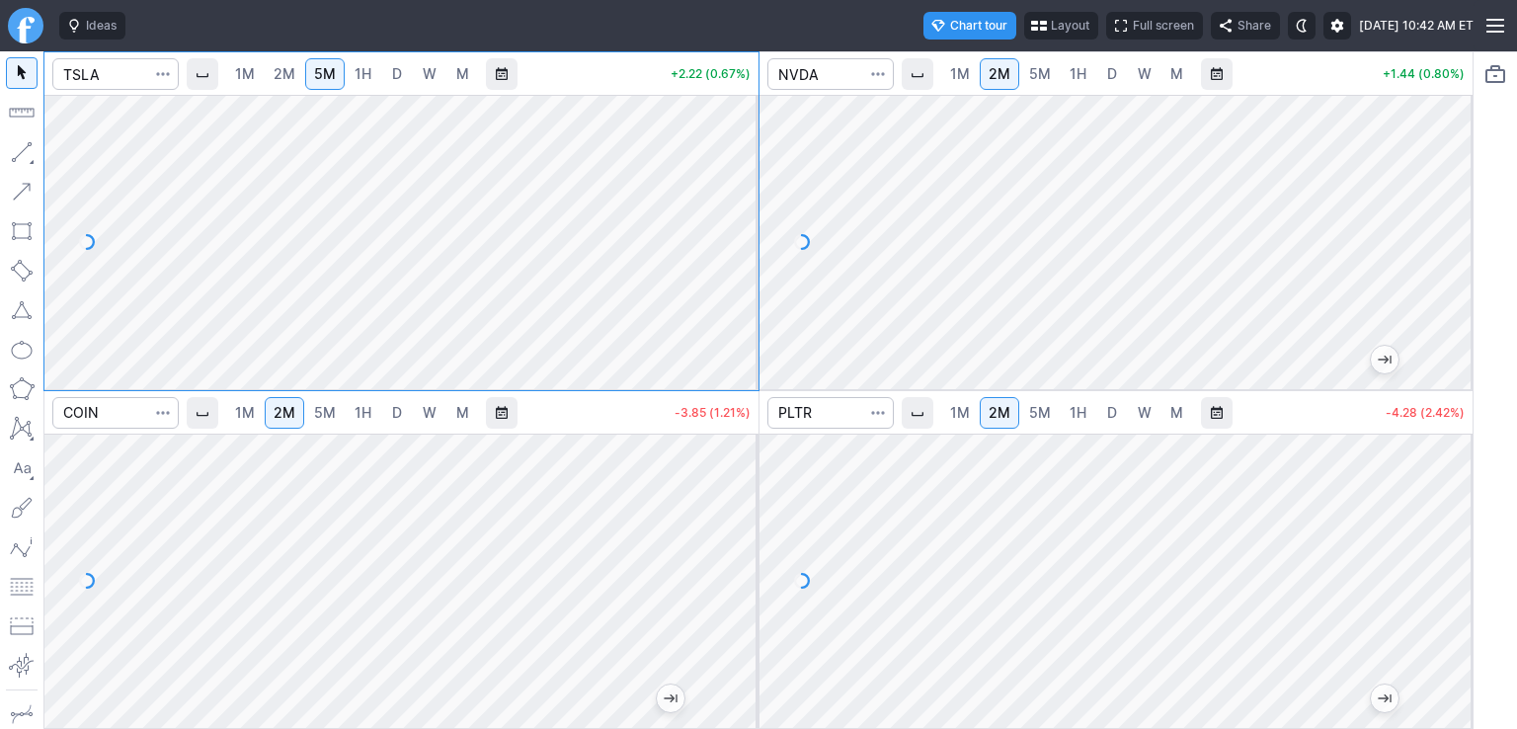
click at [326, 419] on span "5M" at bounding box center [325, 412] width 22 height 17
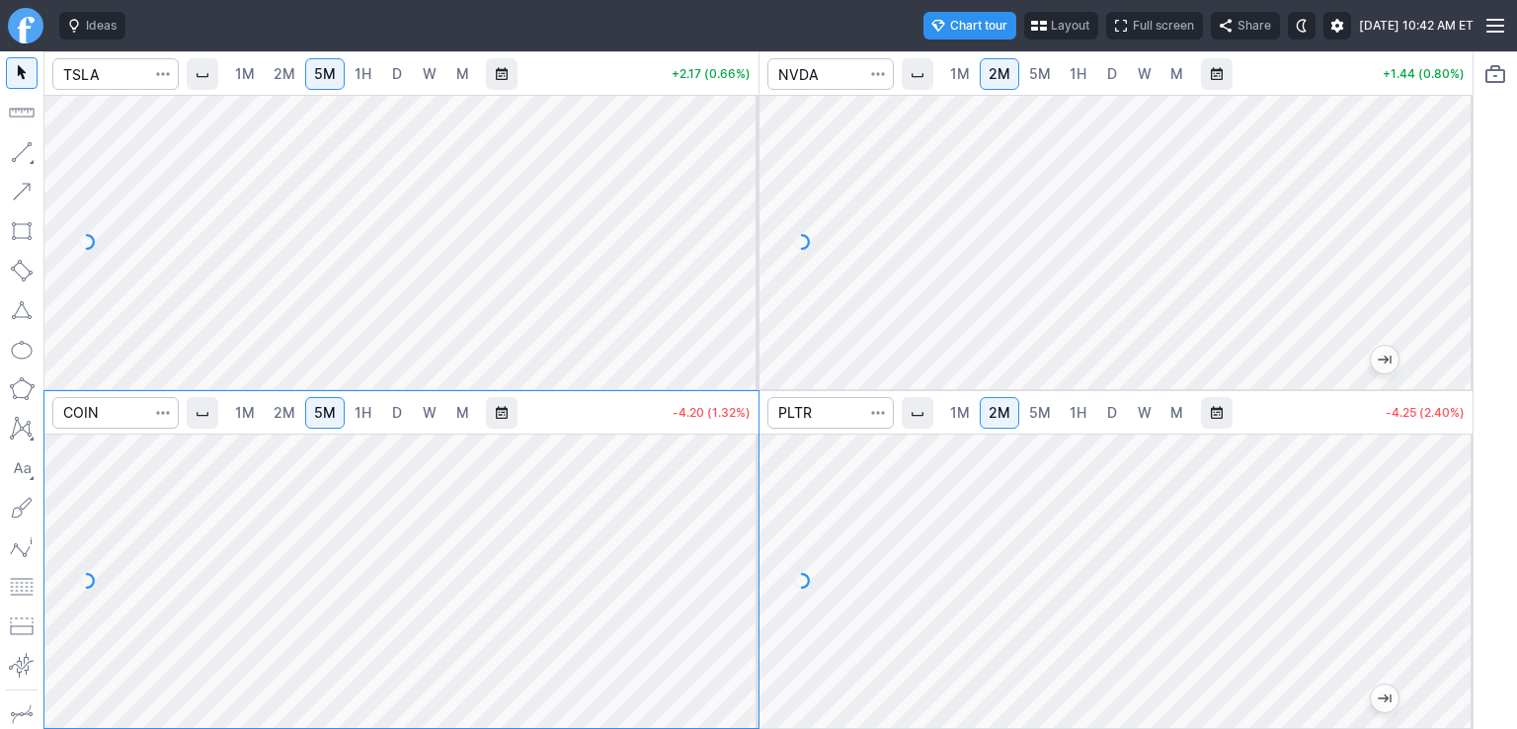
click at [1031, 414] on span "5M" at bounding box center [1040, 412] width 22 height 17
